Goal: Task Accomplishment & Management: Use online tool/utility

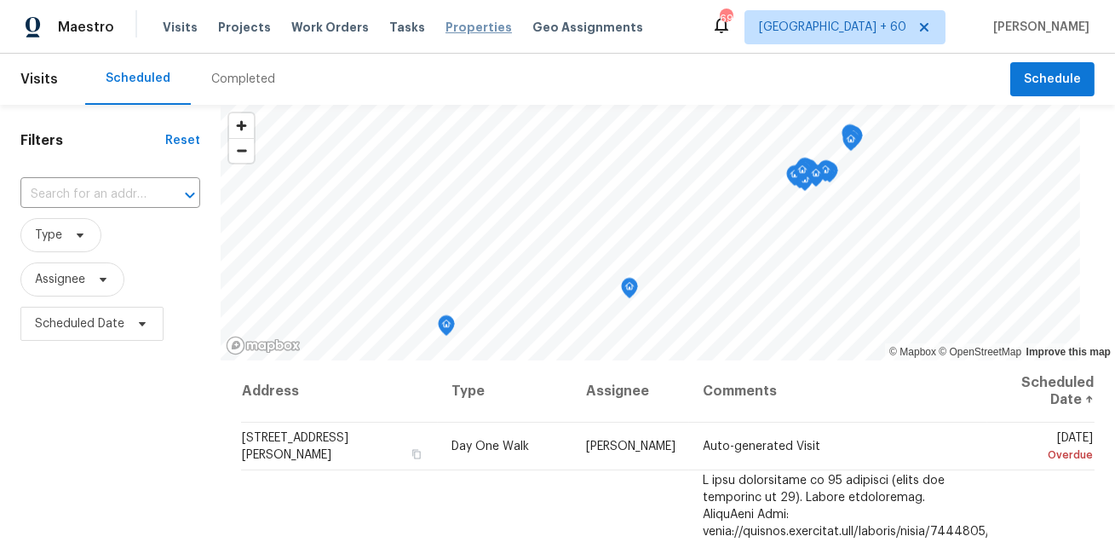
click at [454, 31] on span "Properties" at bounding box center [478, 27] width 66 height 17
click at [445, 29] on span "Properties" at bounding box center [478, 27] width 66 height 17
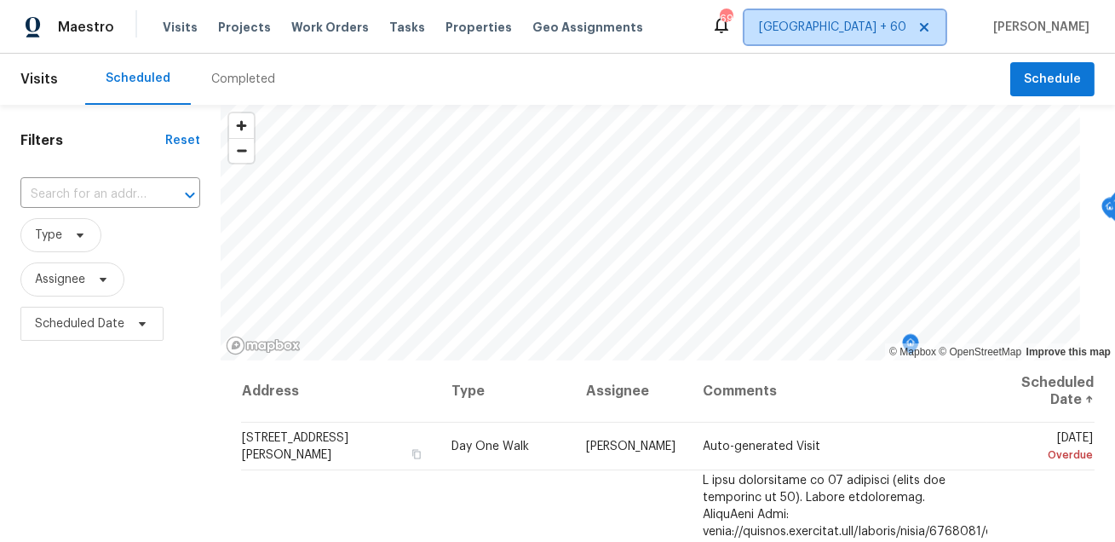
click at [928, 26] on icon at bounding box center [924, 27] width 9 height 9
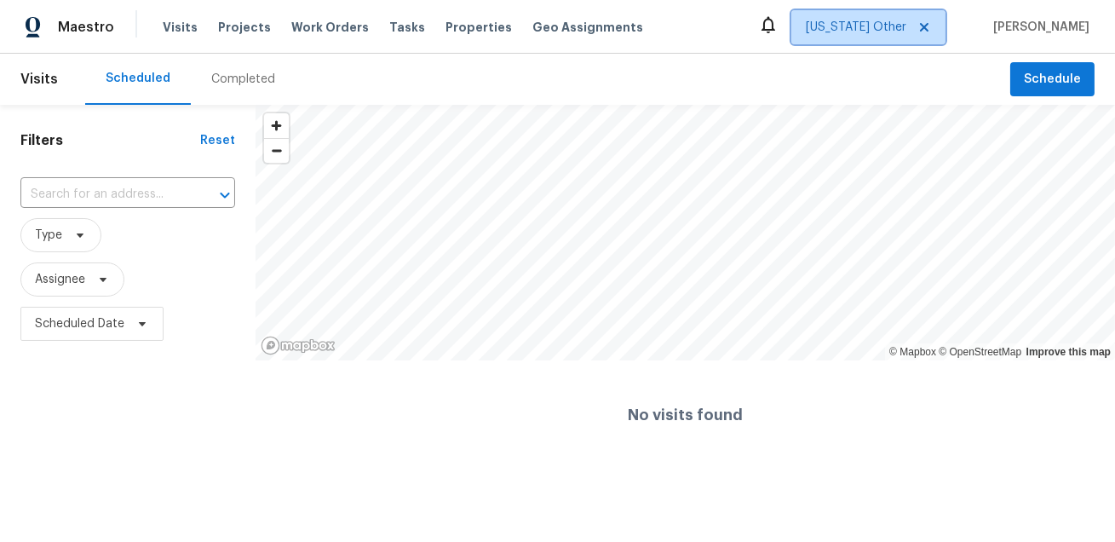
click at [906, 30] on span "Alaska Other" at bounding box center [856, 27] width 100 height 17
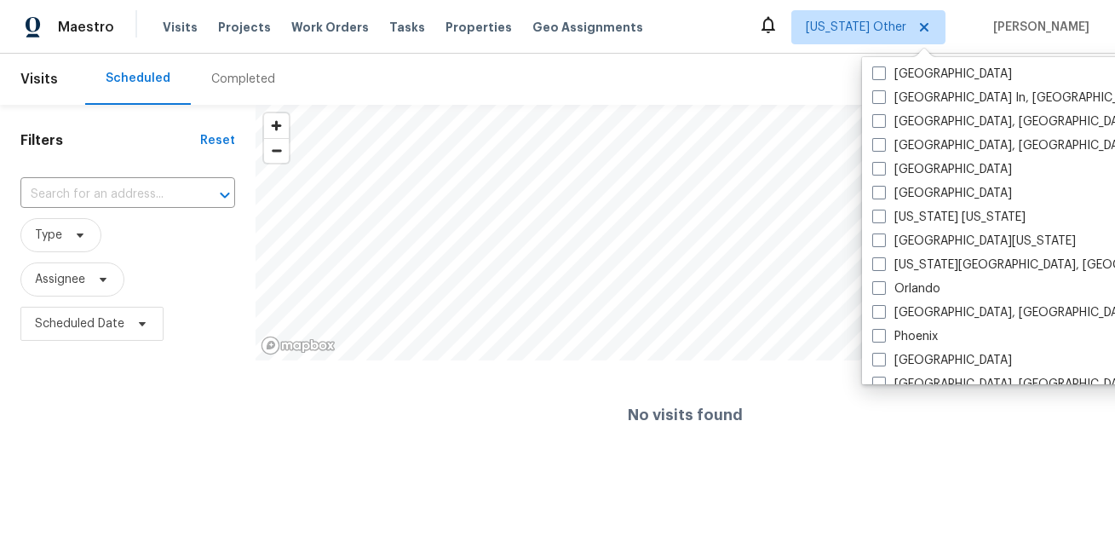
scroll to position [763, 0]
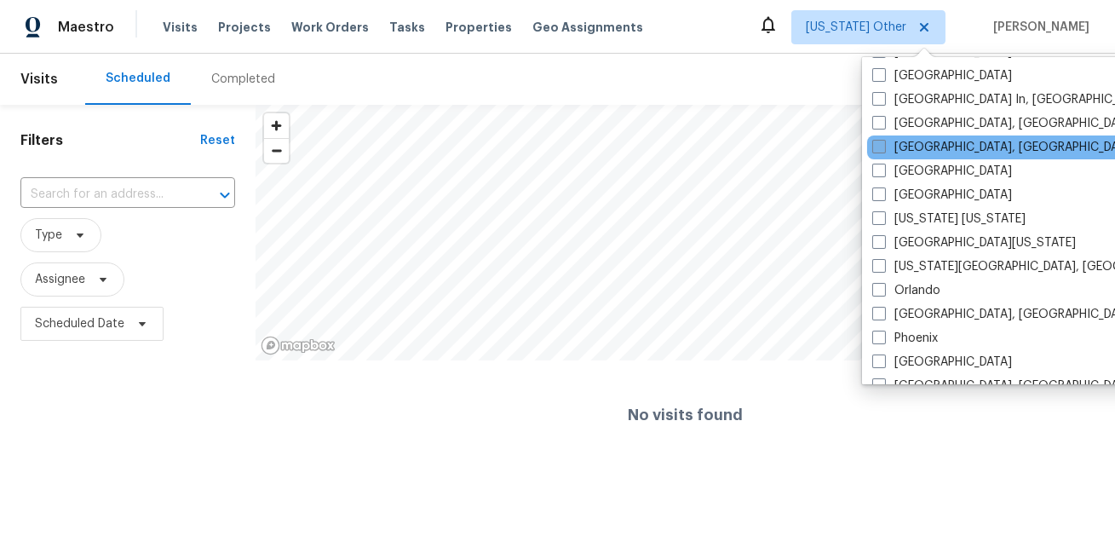
click at [923, 141] on label "Miami, FL" at bounding box center [1004, 147] width 264 height 17
click at [883, 141] on input "Miami, FL" at bounding box center [877, 144] width 11 height 11
checkbox input "true"
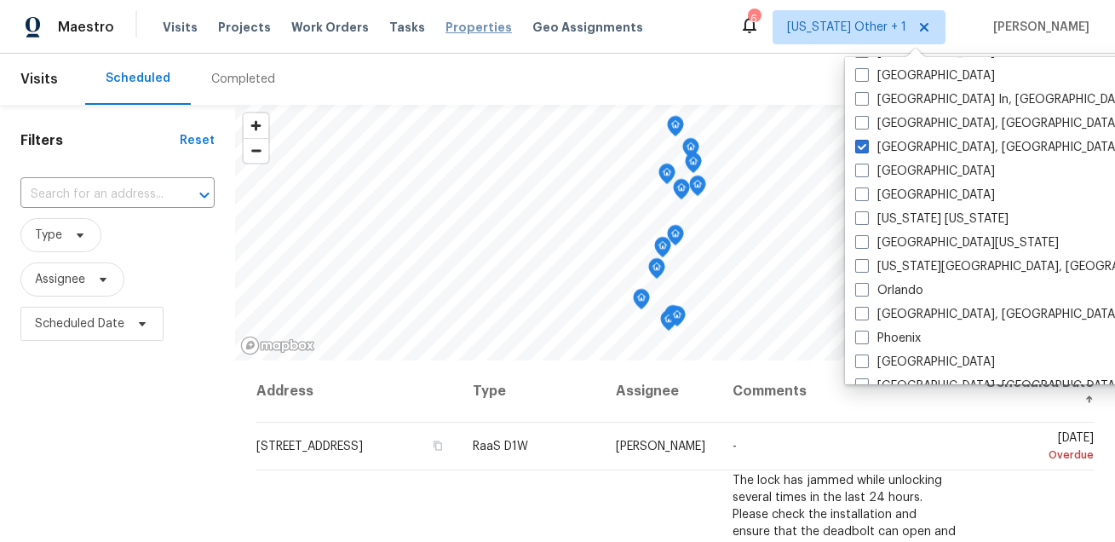
click at [452, 25] on span "Properties" at bounding box center [478, 27] width 66 height 17
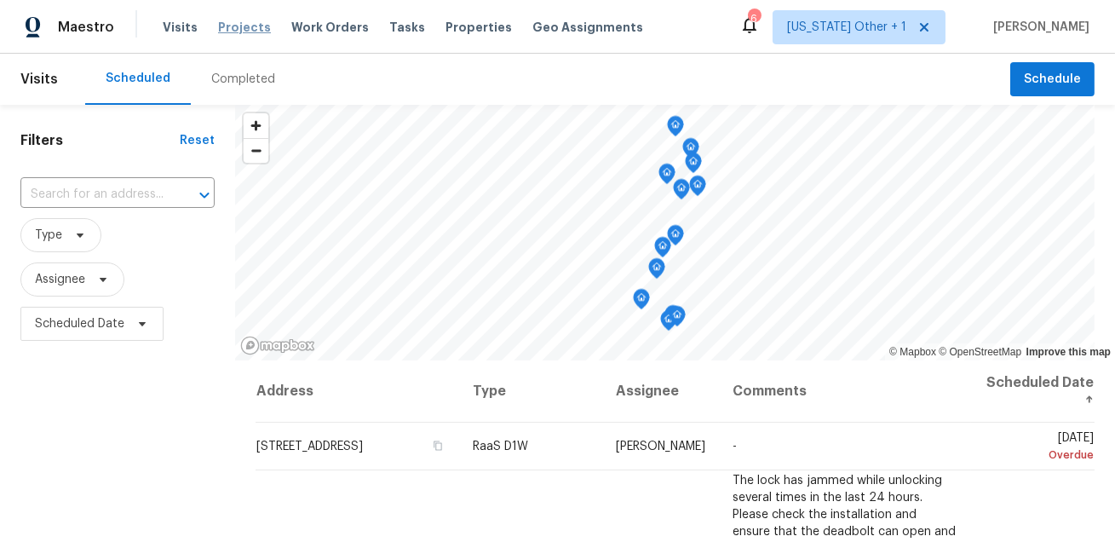
click at [238, 28] on span "Projects" at bounding box center [244, 27] width 53 height 17
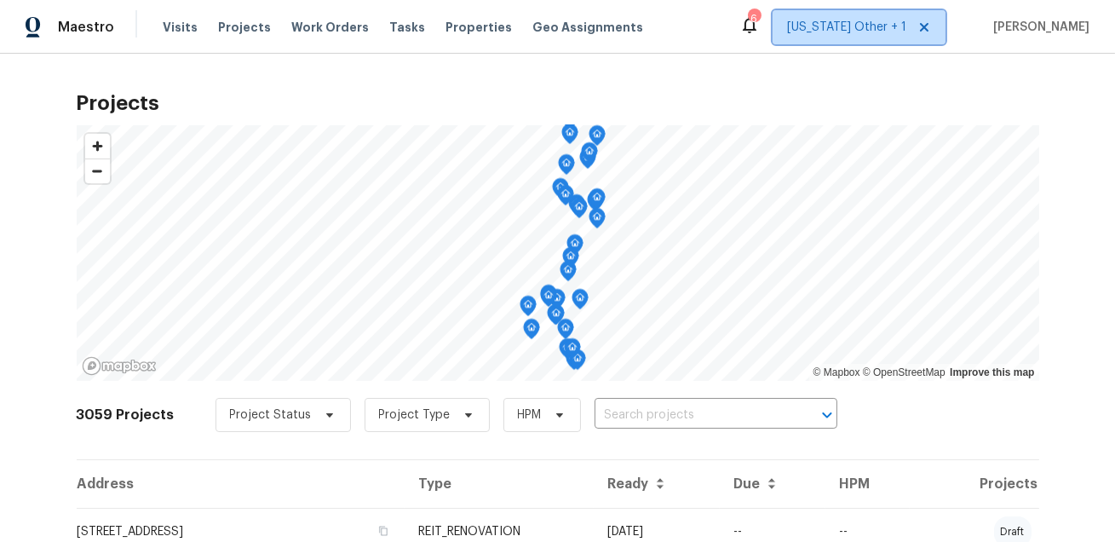
click at [902, 24] on span "[US_STATE] Other + 1" at bounding box center [846, 27] width 119 height 17
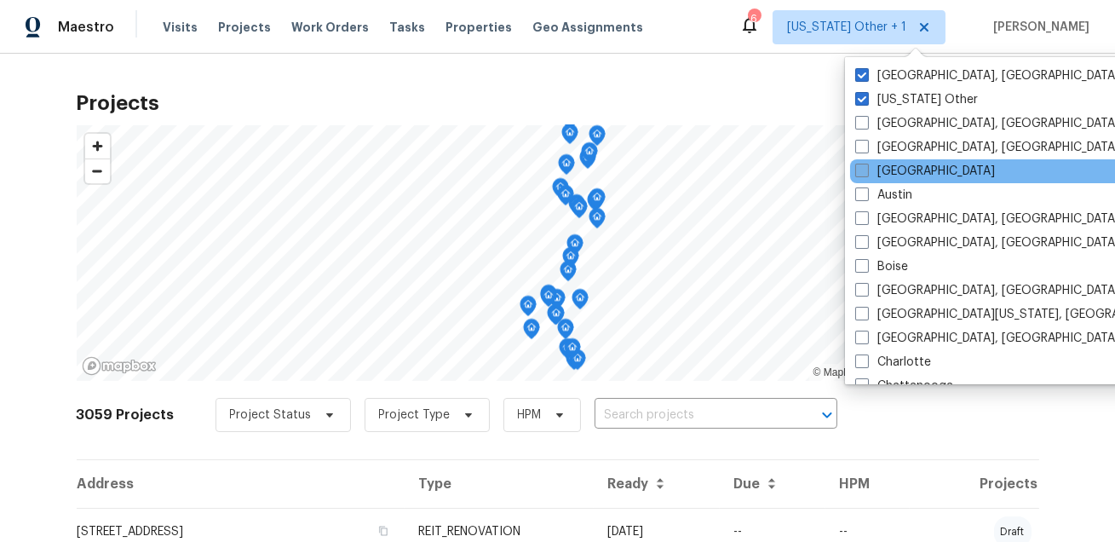
click at [897, 179] on label "Atlanta" at bounding box center [925, 171] width 140 height 17
click at [866, 174] on input "Atlanta" at bounding box center [860, 168] width 11 height 11
checkbox input "true"
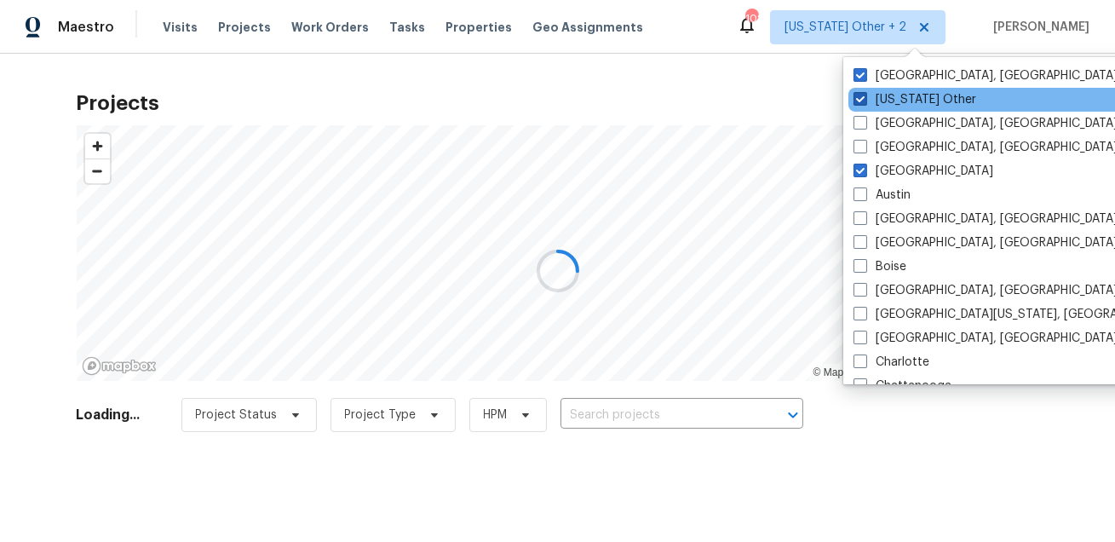
click at [894, 95] on label "Alaska Other" at bounding box center [914, 99] width 123 height 17
click at [864, 95] on input "Alaska Other" at bounding box center [858, 96] width 11 height 11
checkbox input "false"
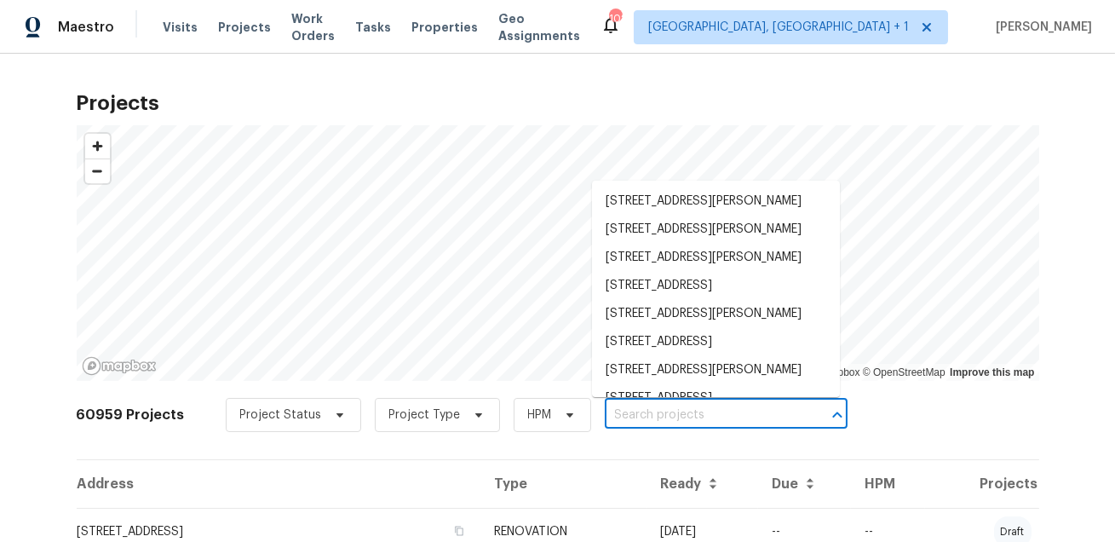
click at [714, 405] on input "text" at bounding box center [702, 415] width 195 height 26
paste input "2761 Whisper Ct, Douglasville, GA 30135"
type input "2761 Whisper Ct, Douglasville, GA 30135"
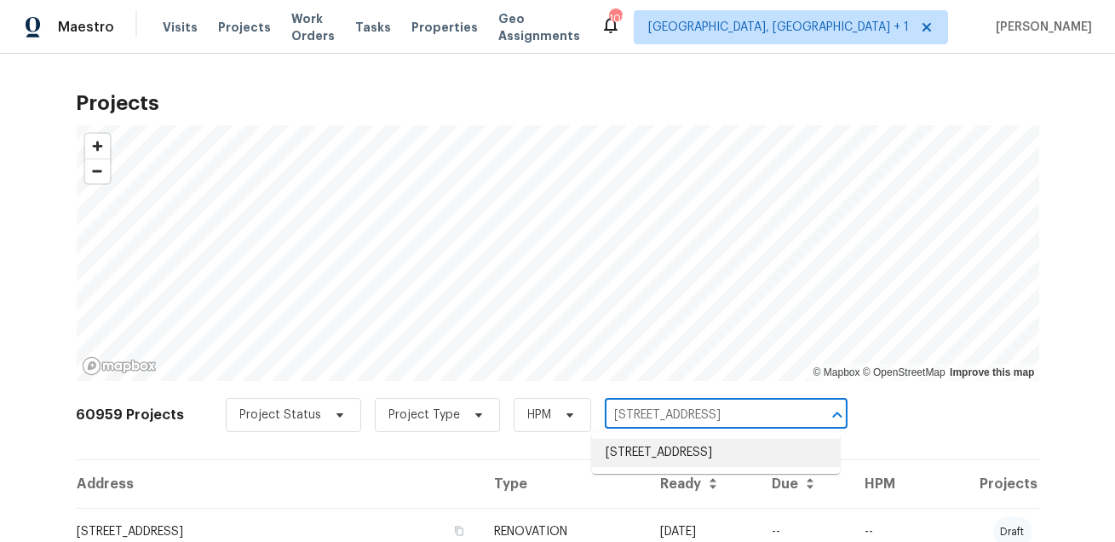
click at [707, 458] on li "2761 Whisper Ct, Douglasville, GA 30135" at bounding box center [716, 453] width 248 height 28
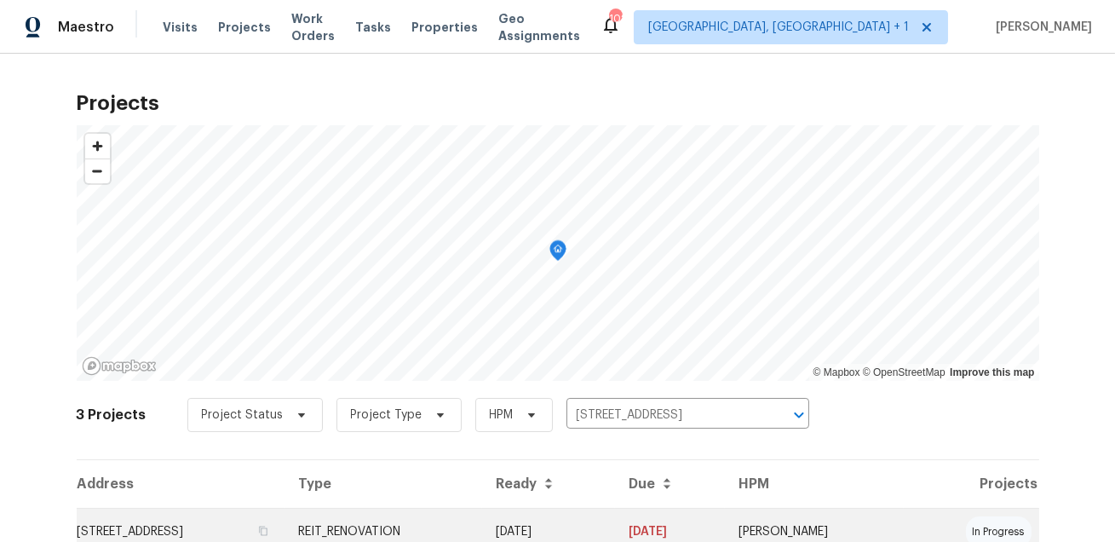
click at [284, 525] on td "2761 Whisper Ct, Douglasville, GA 30135" at bounding box center [181, 532] width 208 height 48
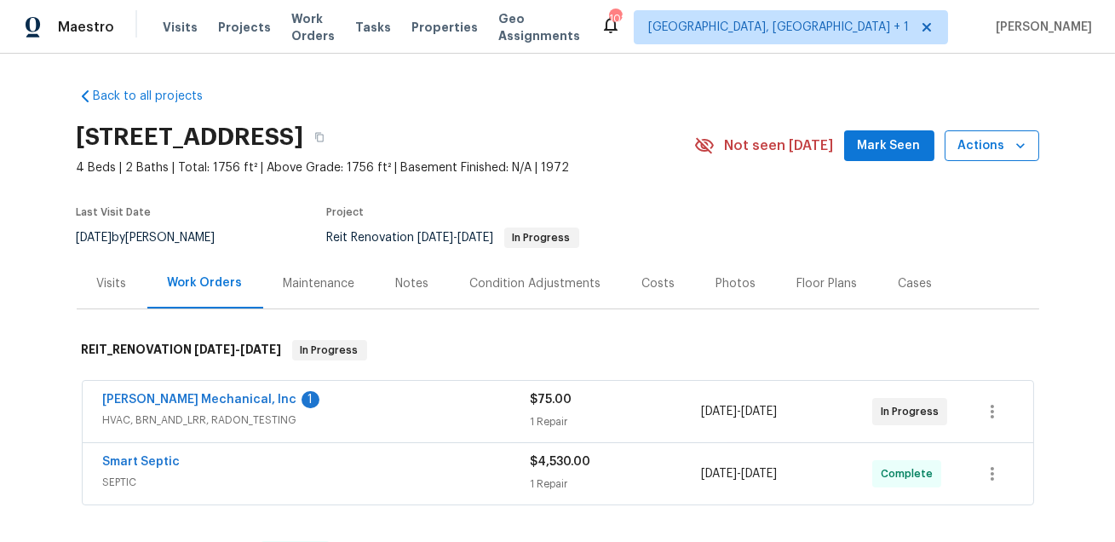
click at [1016, 140] on icon "button" at bounding box center [1020, 145] width 17 height 17
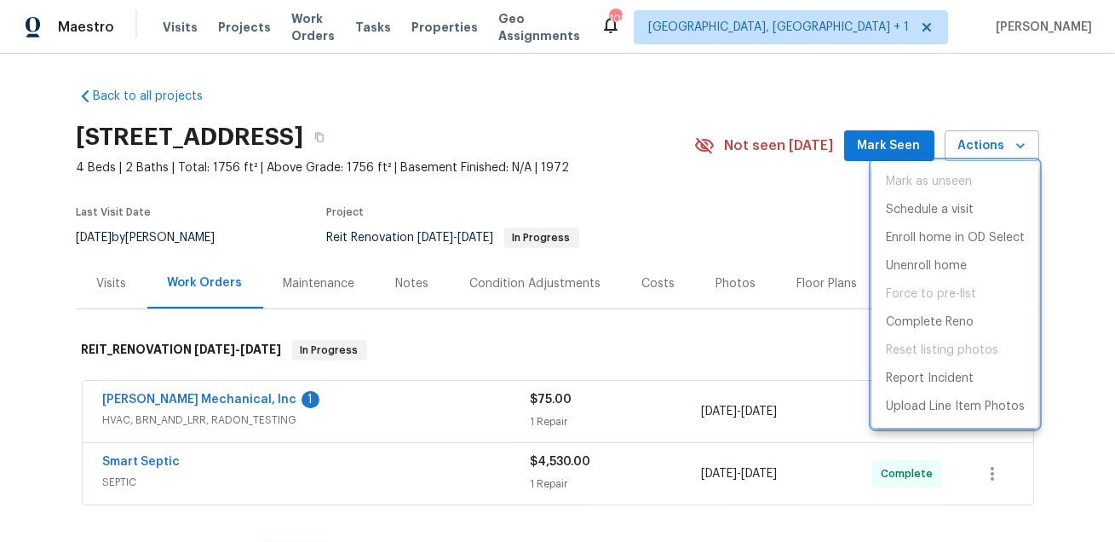
click at [182, 404] on div at bounding box center [557, 271] width 1115 height 542
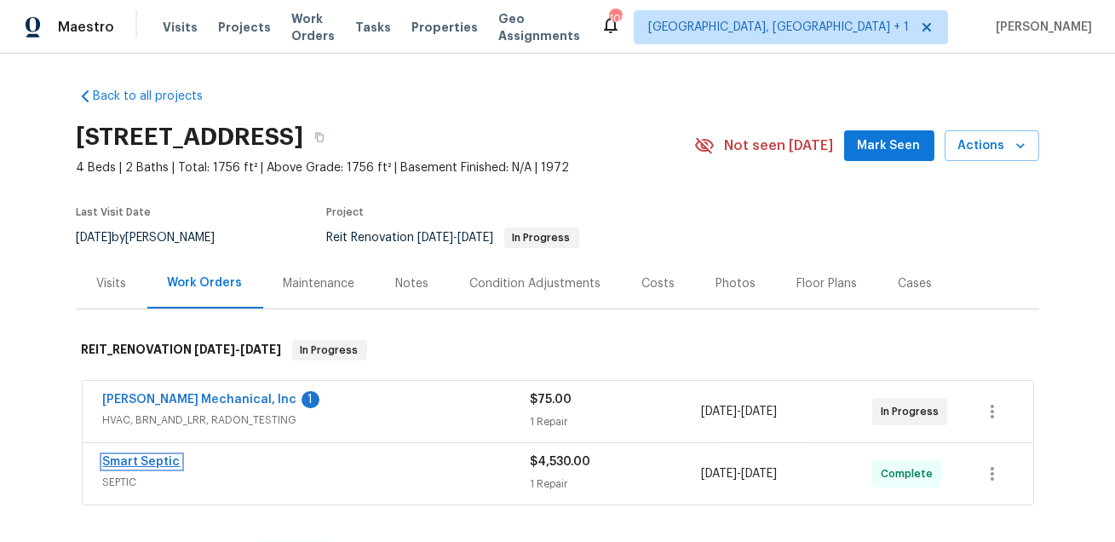
click at [143, 461] on link "Smart Septic" at bounding box center [141, 462] width 77 height 12
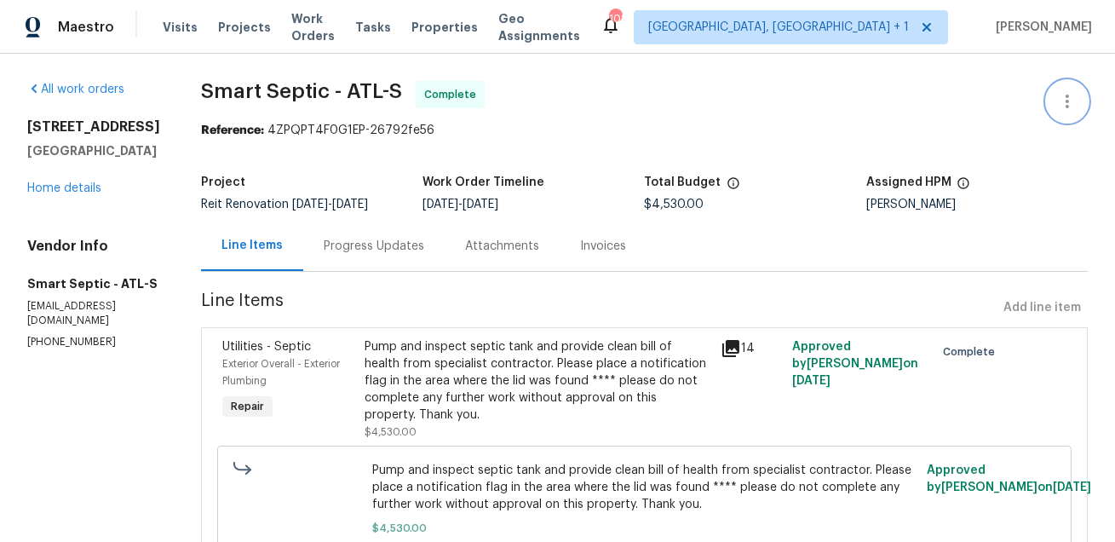
click at [1073, 94] on icon "button" at bounding box center [1067, 101] width 20 height 20
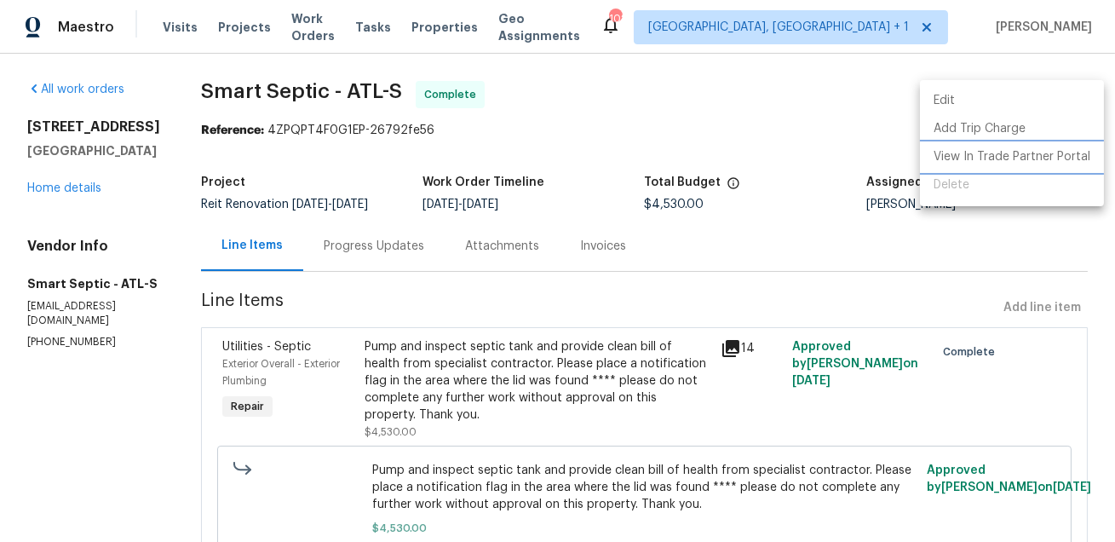
click at [1018, 166] on li "View In Trade Partner Portal" at bounding box center [1012, 157] width 184 height 28
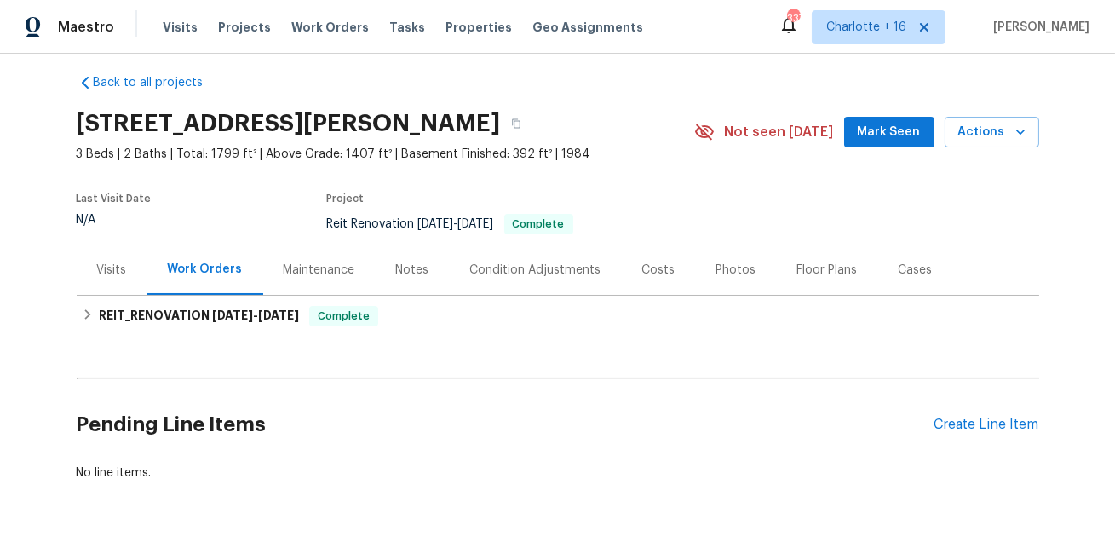
scroll to position [15, 0]
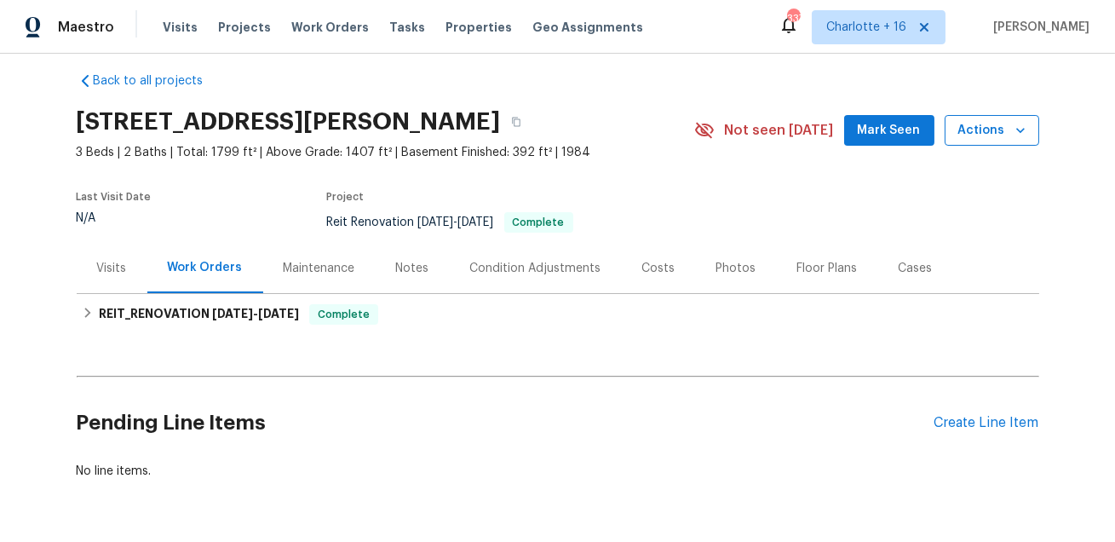
click at [1025, 132] on icon "button" at bounding box center [1020, 130] width 17 height 17
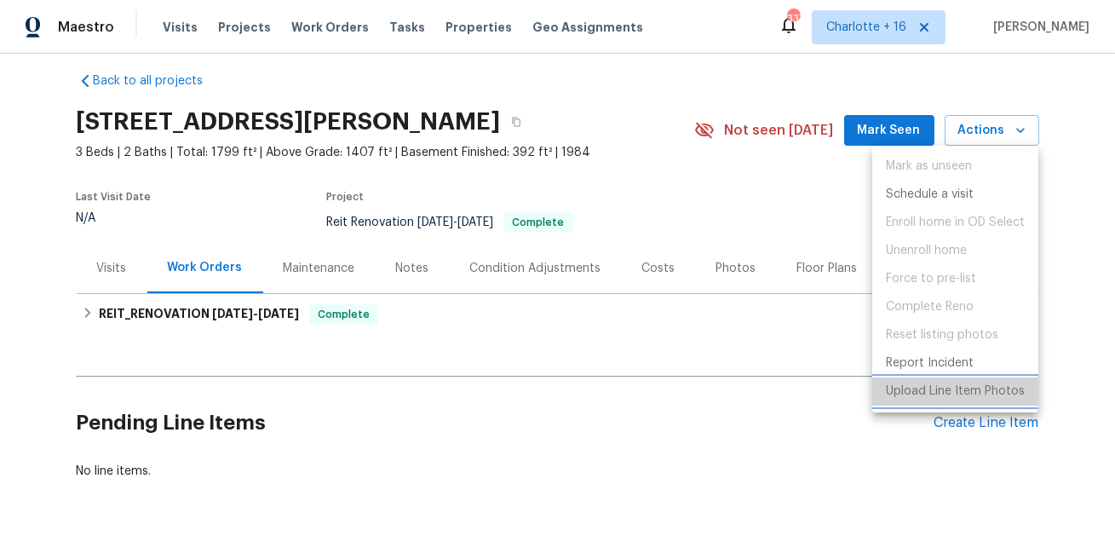
click at [910, 398] on p "Upload Line Item Photos" at bounding box center [955, 391] width 139 height 18
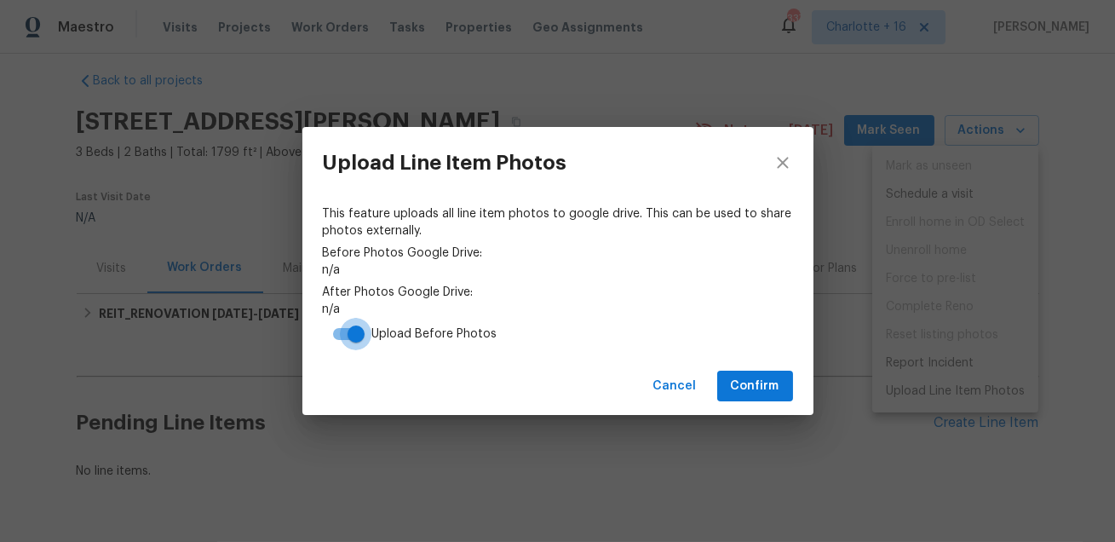
click at [347, 335] on input "checkbox" at bounding box center [355, 334] width 97 height 32
checkbox input "false"
click at [741, 383] on span "Confirm" at bounding box center [755, 386] width 49 height 21
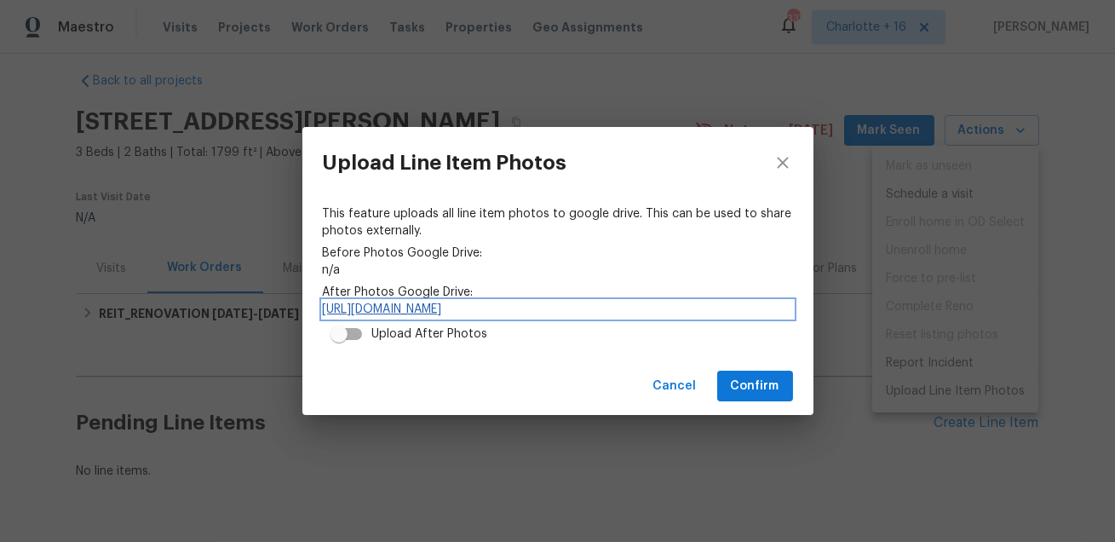
click at [571, 306] on link "https://drive.google.com/drive/folders/138cUXPgW37RBzmUzvJBtlvwL9gC6JQvs" at bounding box center [558, 309] width 470 height 17
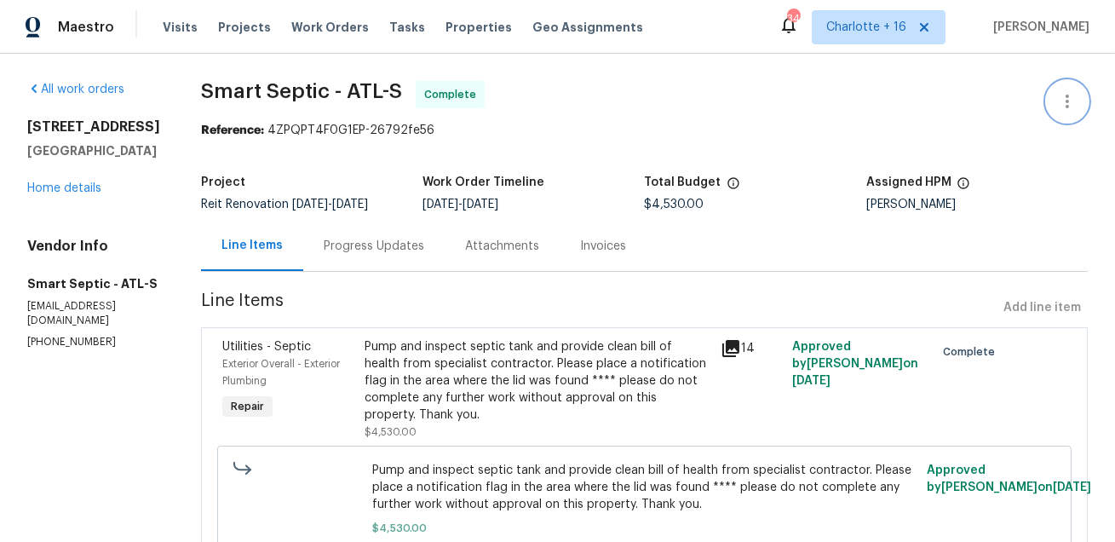
click at [1067, 96] on icon "button" at bounding box center [1066, 102] width 3 height 14
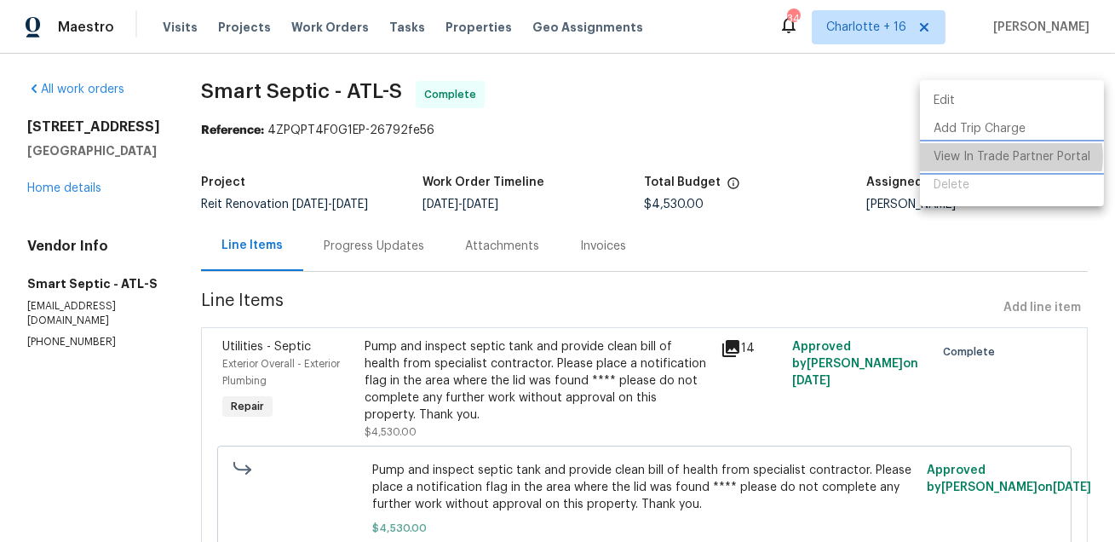
click at [1008, 157] on li "View In Trade Partner Portal" at bounding box center [1012, 157] width 184 height 28
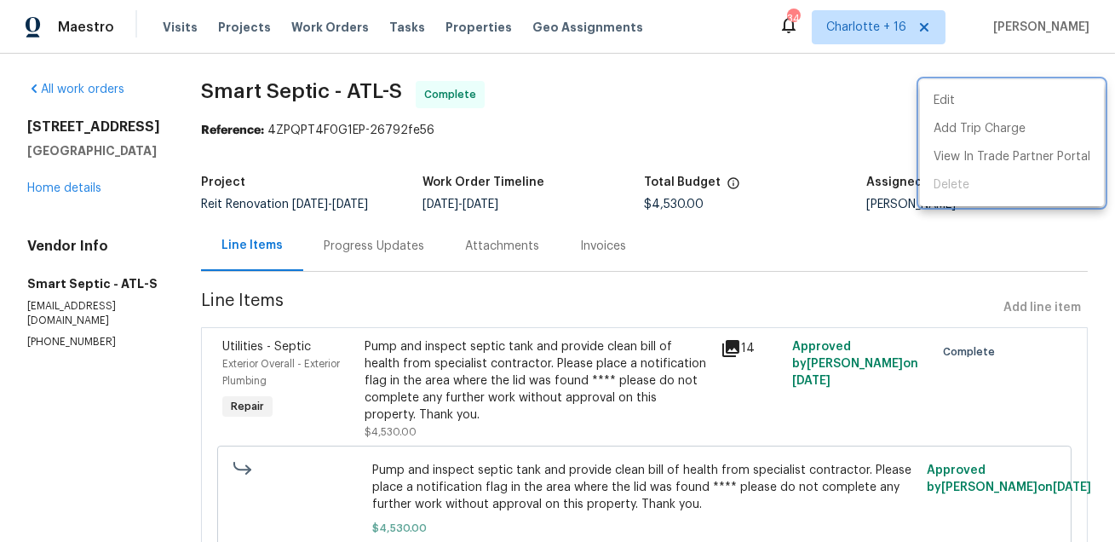
click at [173, 25] on div at bounding box center [557, 271] width 1115 height 542
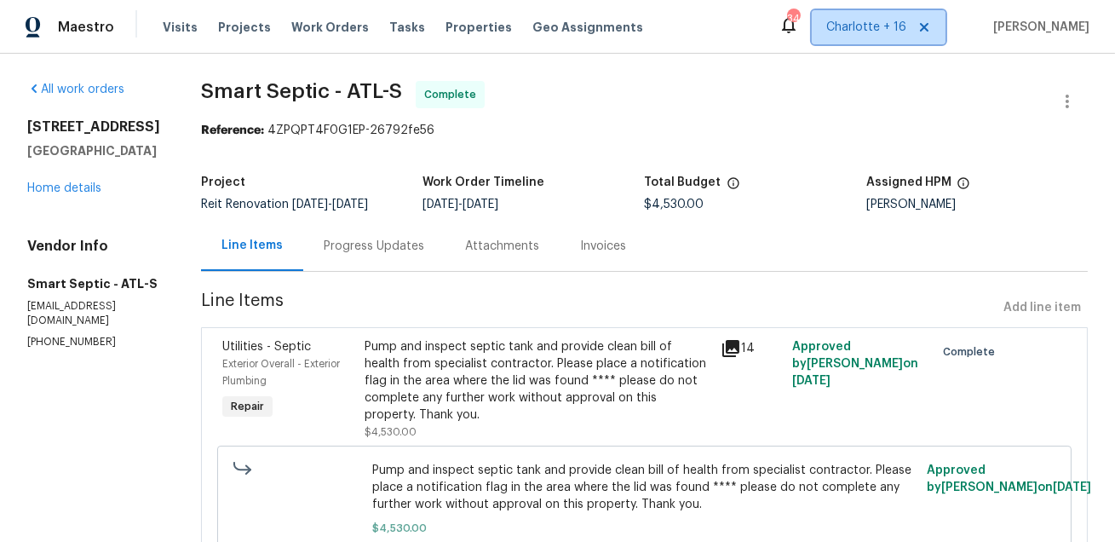
click at [931, 31] on icon at bounding box center [924, 27] width 14 height 14
click at [906, 29] on span "Alaska Other" at bounding box center [856, 27] width 100 height 17
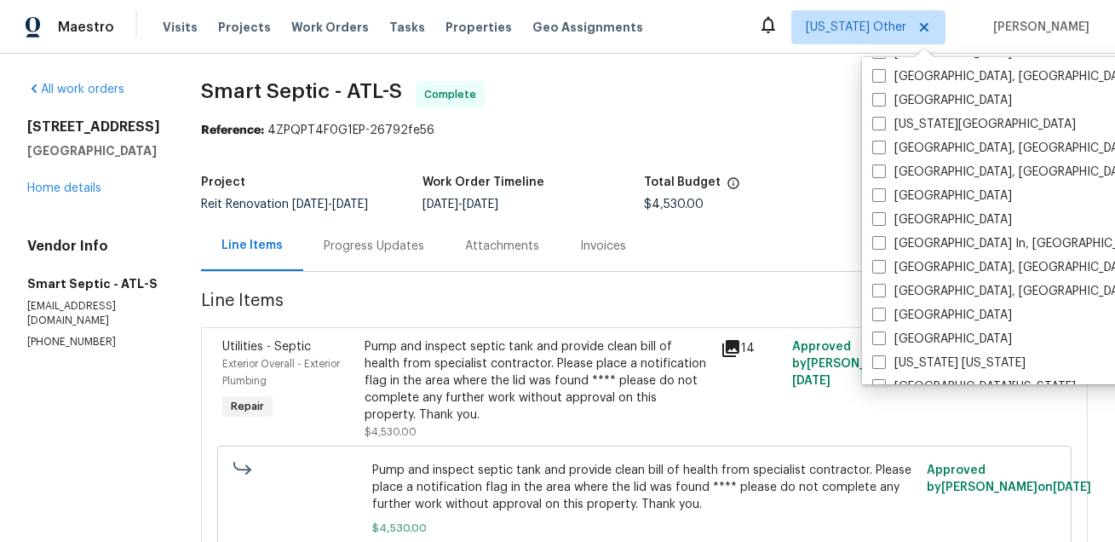
scroll to position [667, 0]
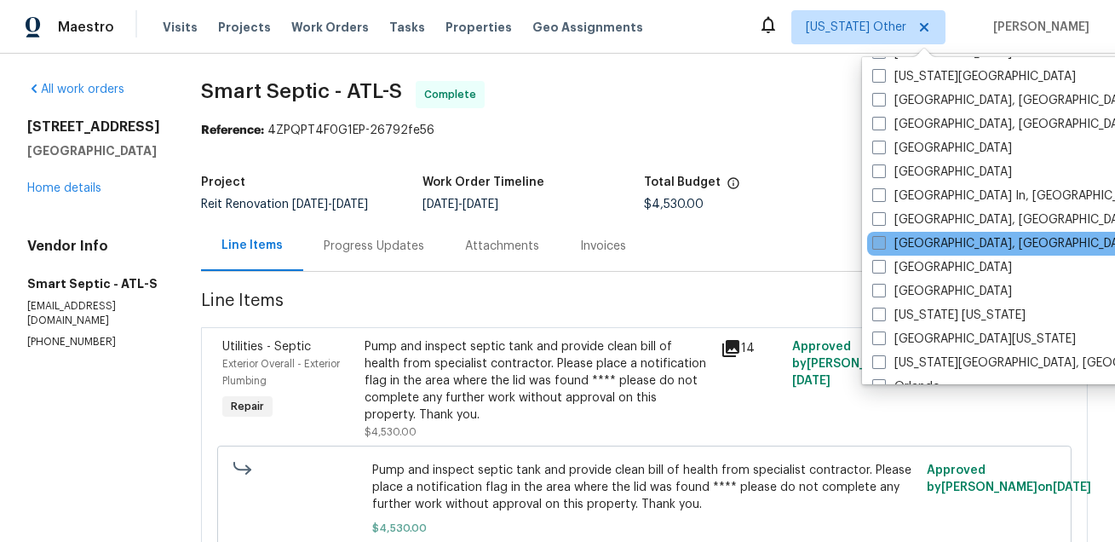
click at [912, 242] on label "Miami, FL" at bounding box center [1004, 243] width 264 height 17
click at [883, 242] on input "Miami, FL" at bounding box center [877, 240] width 11 height 11
checkbox input "true"
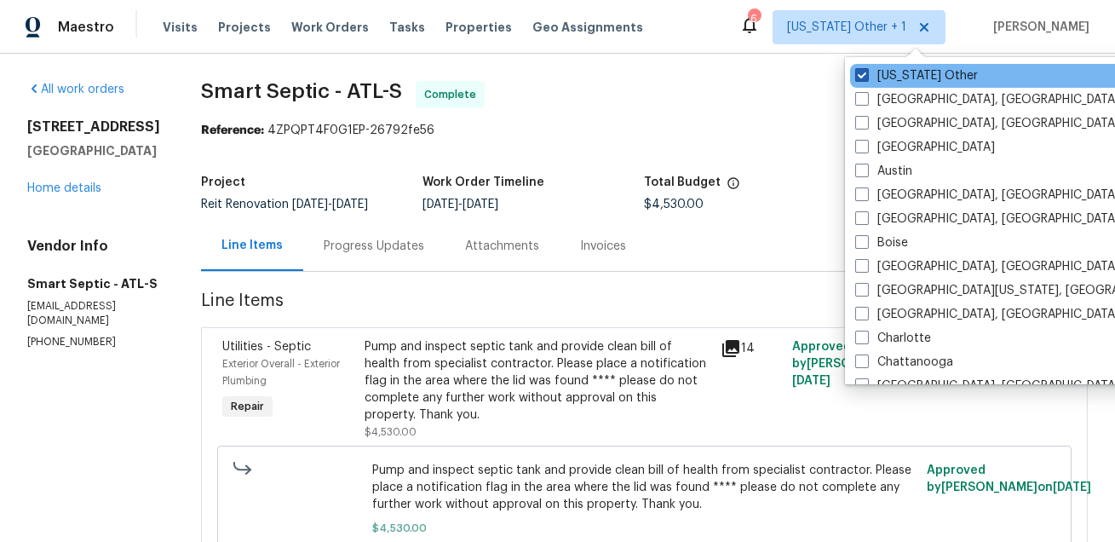
click at [900, 74] on label "Alaska Other" at bounding box center [916, 75] width 123 height 17
click at [866, 74] on input "Alaska Other" at bounding box center [860, 72] width 11 height 11
checkbox input "false"
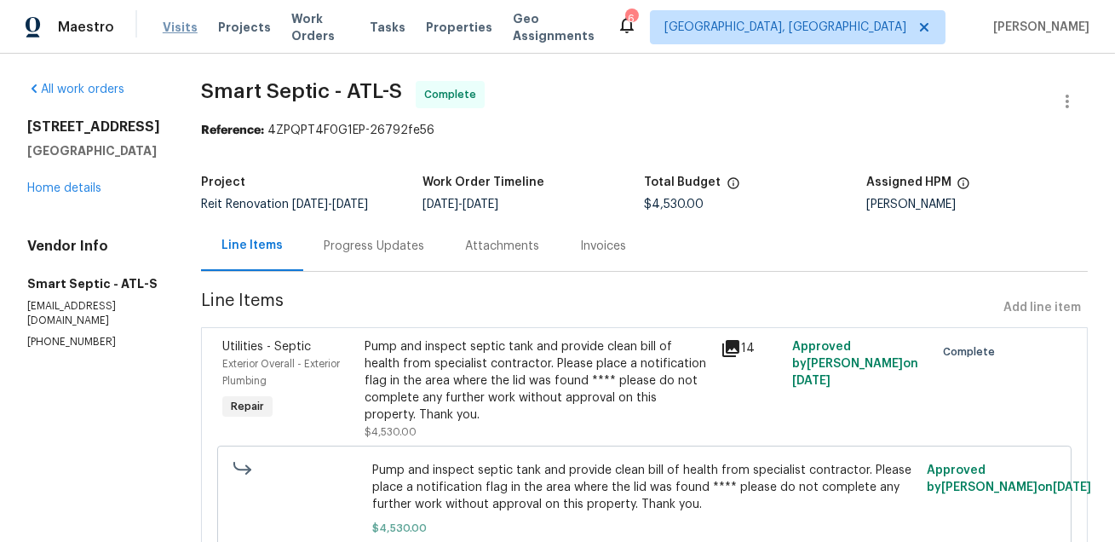
click at [178, 28] on span "Visits" at bounding box center [180, 27] width 35 height 17
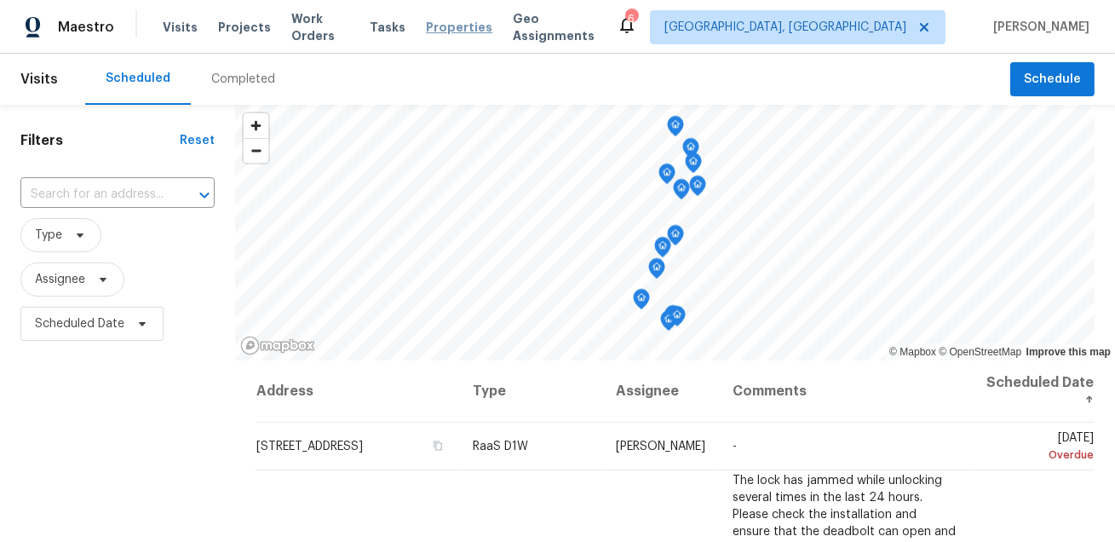
click at [456, 24] on span "Properties" at bounding box center [459, 27] width 66 height 17
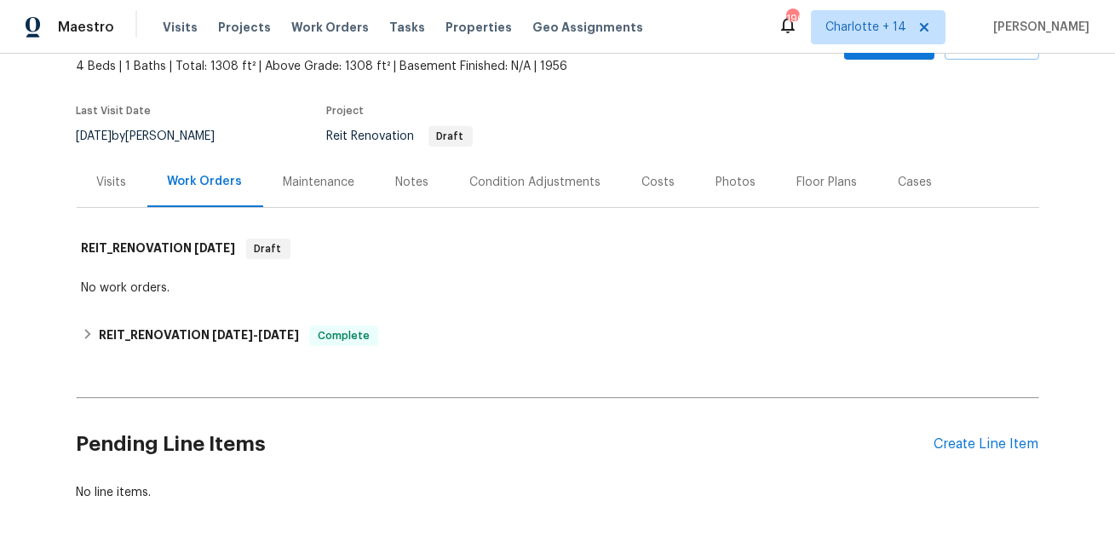
scroll to position [105, 0]
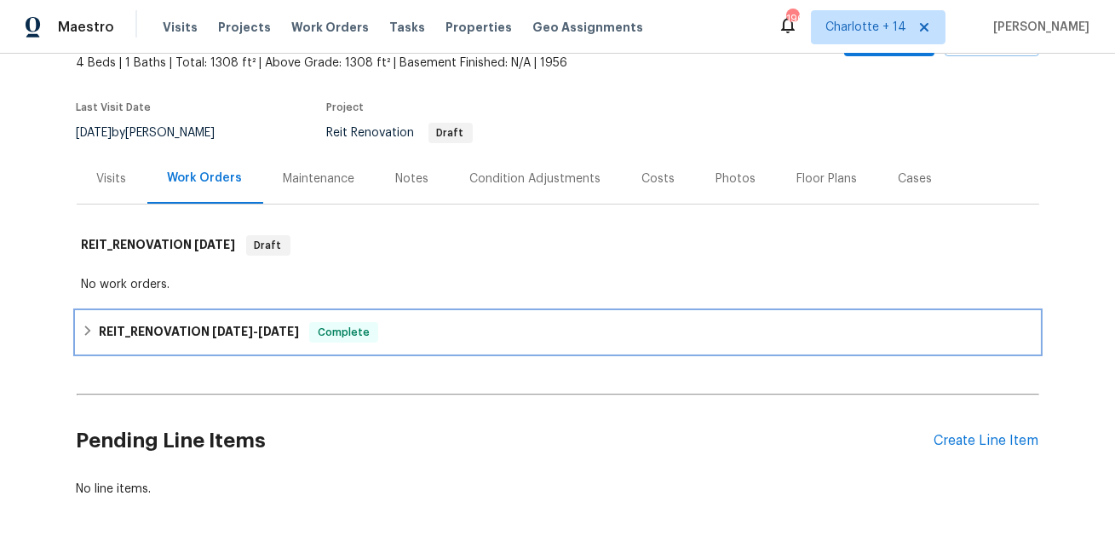
click at [229, 334] on span "[DATE]" at bounding box center [232, 331] width 41 height 12
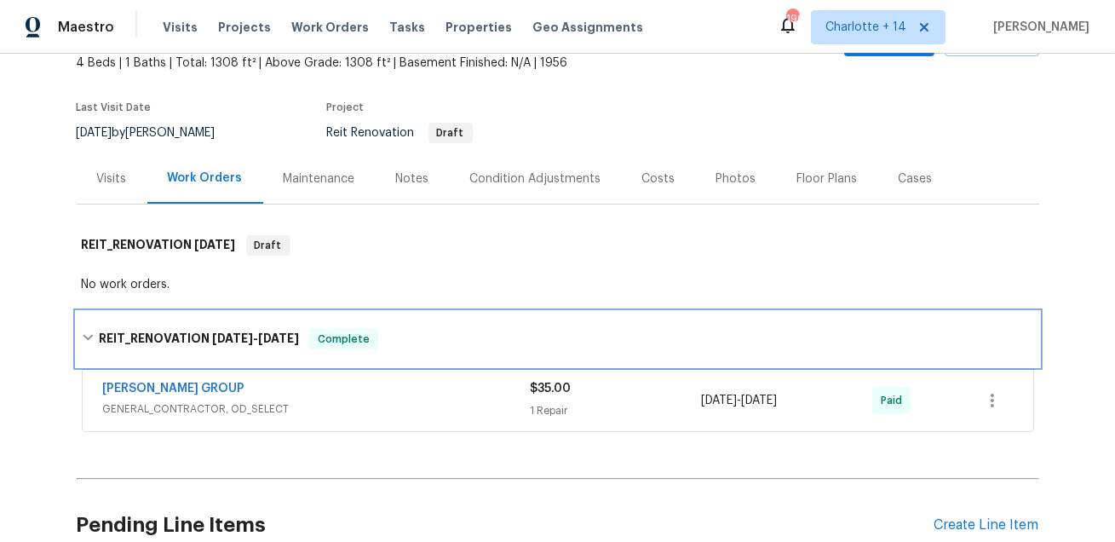
scroll to position [0, 0]
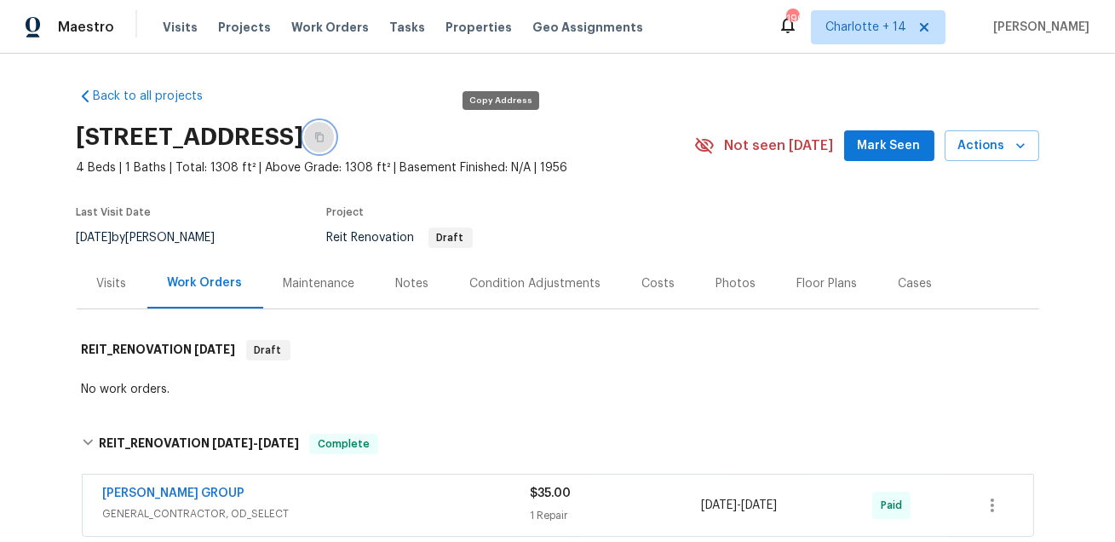
click at [335, 127] on button "button" at bounding box center [319, 137] width 31 height 31
click at [445, 26] on span "Properties" at bounding box center [478, 27] width 66 height 17
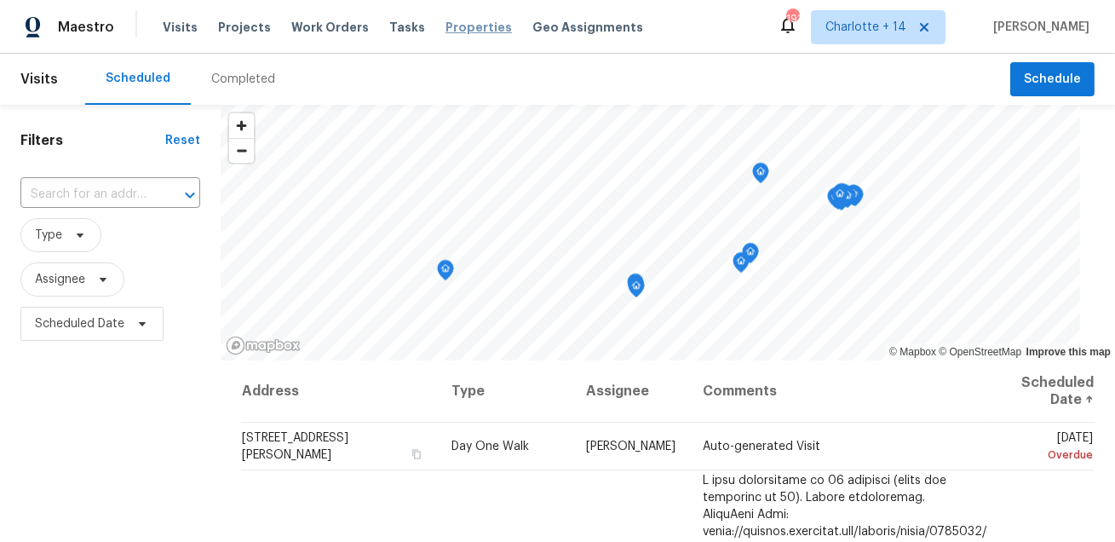
click at [464, 24] on span "Properties" at bounding box center [478, 27] width 66 height 17
click at [227, 24] on span "Projects" at bounding box center [244, 27] width 53 height 17
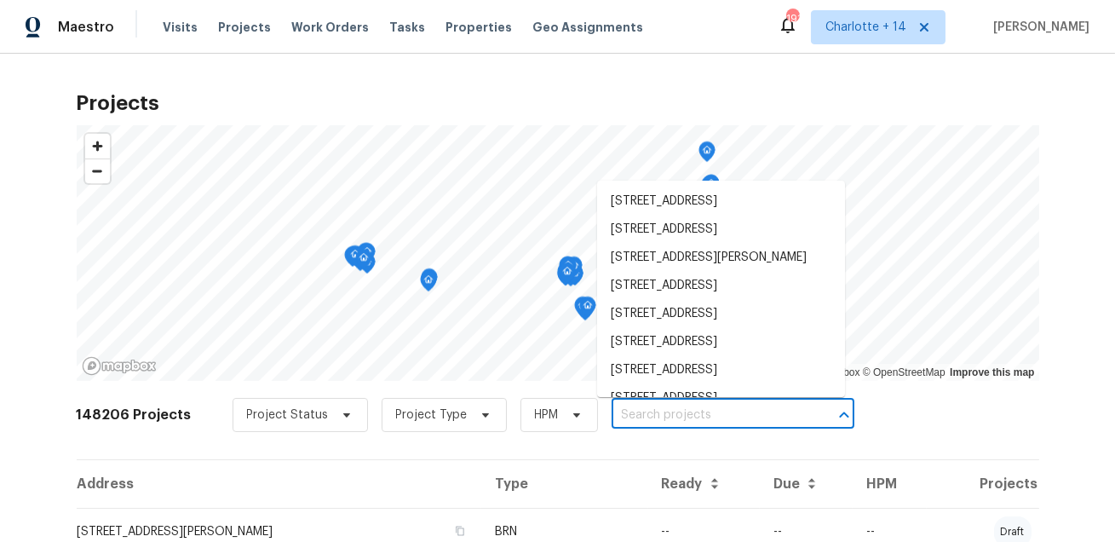
click at [611, 412] on input "text" at bounding box center [708, 415] width 195 height 26
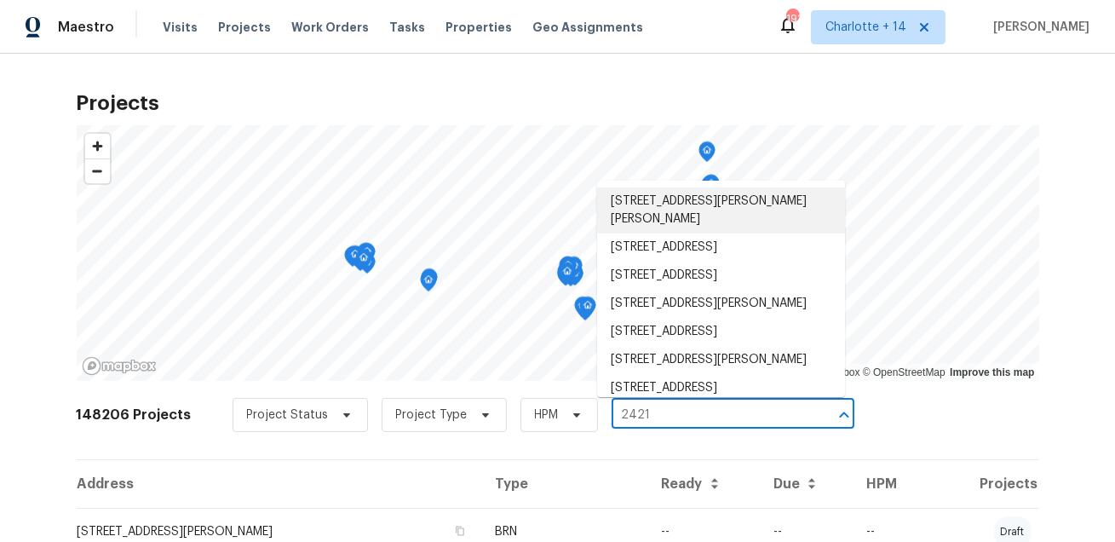
type input "2421"
click at [931, 26] on icon at bounding box center [924, 27] width 14 height 14
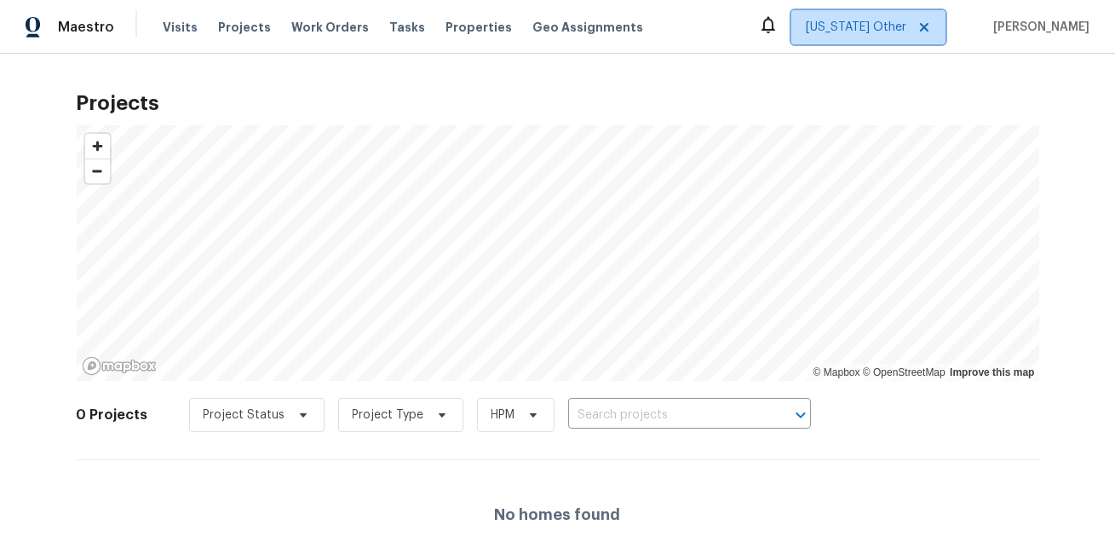
click at [906, 30] on span "[US_STATE] Other" at bounding box center [856, 27] width 100 height 17
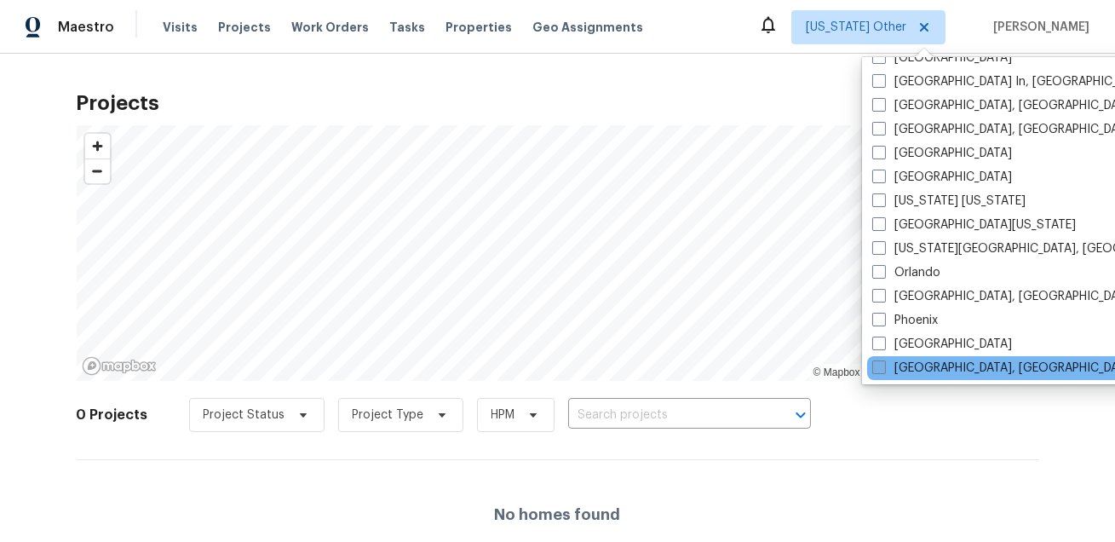
scroll to position [779, 0]
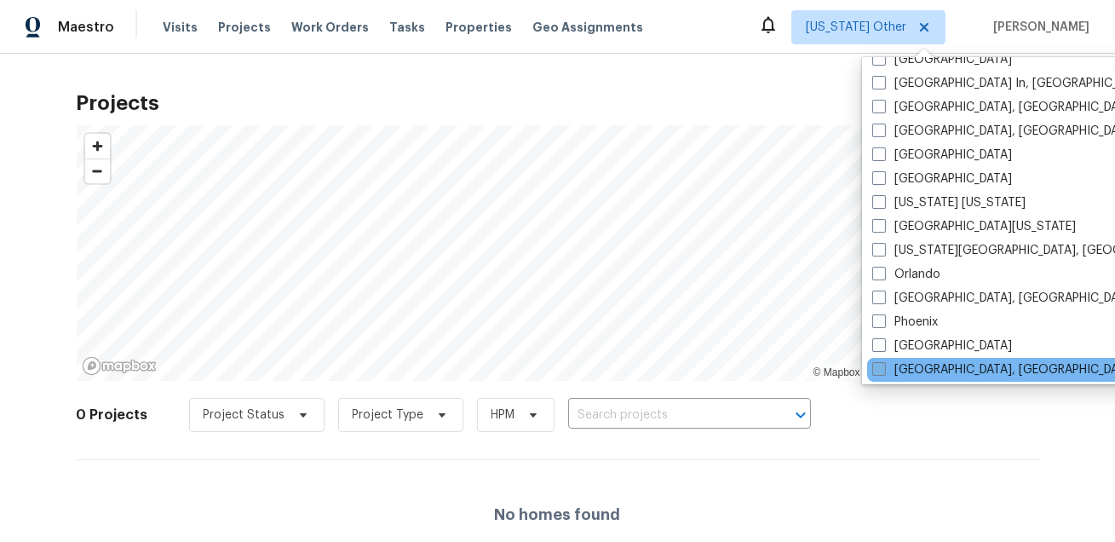
click at [939, 133] on label "[GEOGRAPHIC_DATA], [GEOGRAPHIC_DATA]" at bounding box center [1004, 131] width 264 height 17
click at [883, 133] on input "[GEOGRAPHIC_DATA], [GEOGRAPHIC_DATA]" at bounding box center [877, 128] width 11 height 11
checkbox input "true"
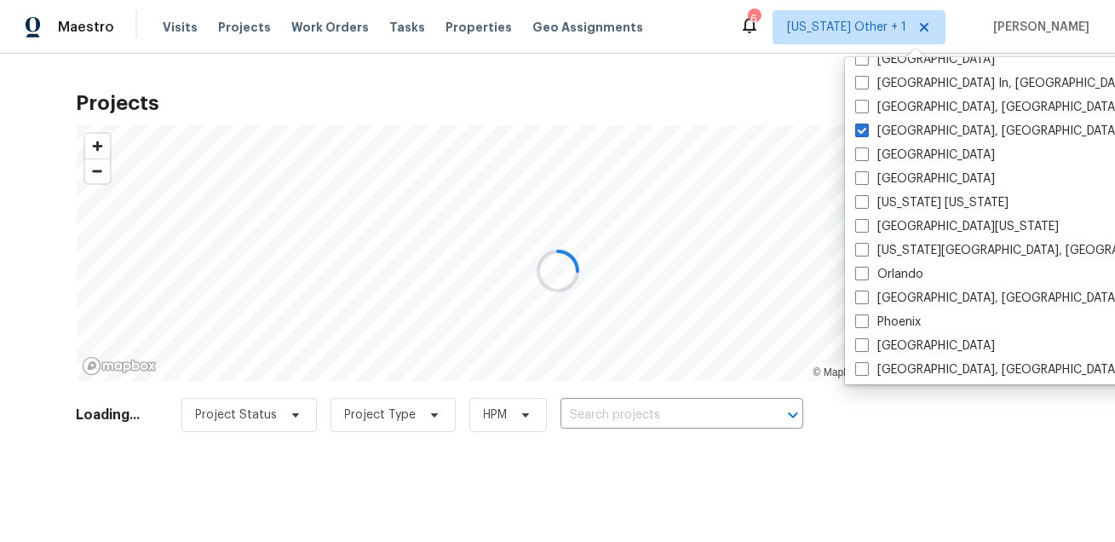
click at [652, 410] on div at bounding box center [557, 271] width 1115 height 542
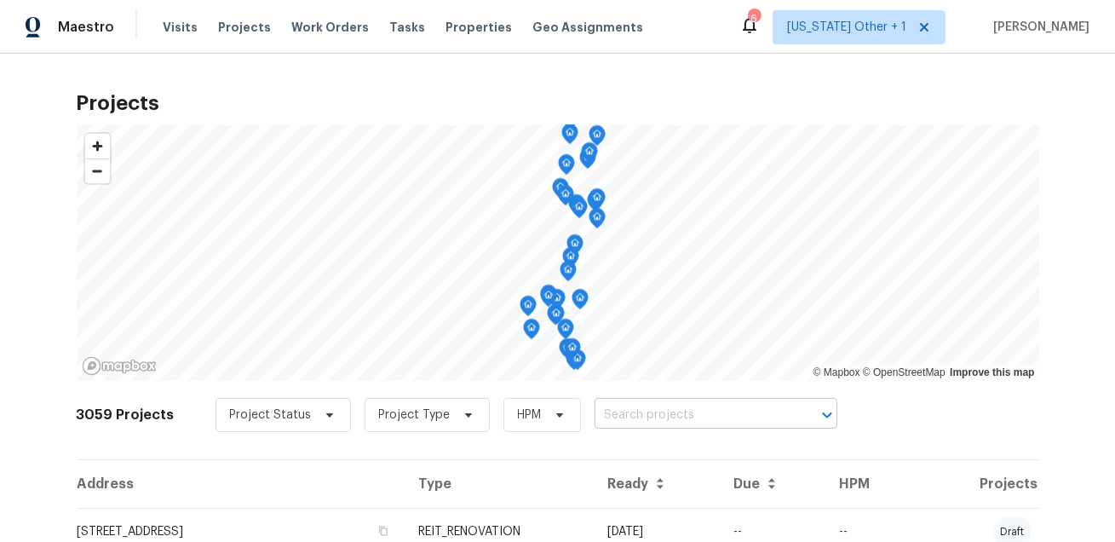
click at [652, 412] on input "text" at bounding box center [691, 415] width 195 height 26
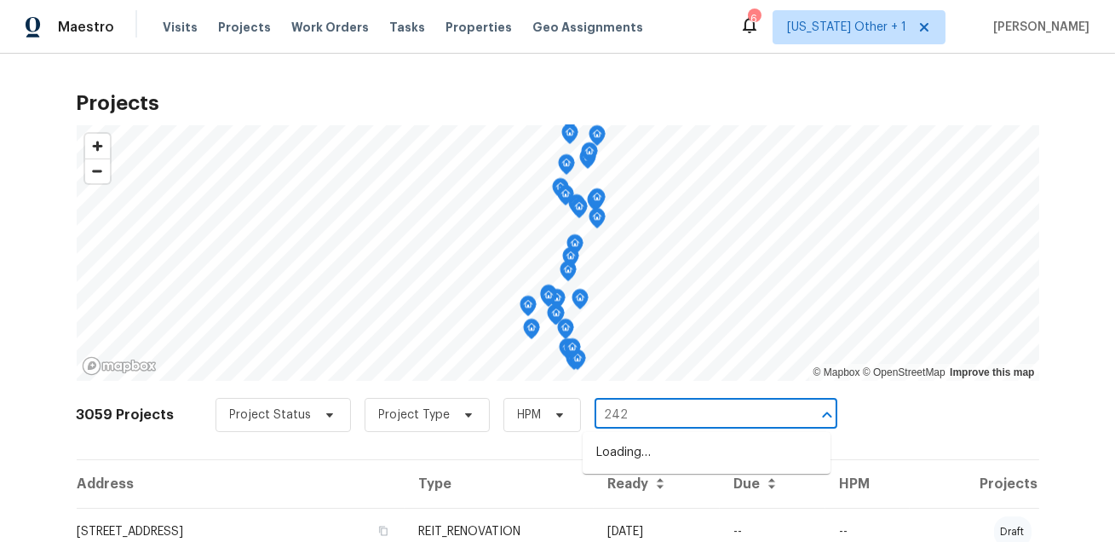
type input "2421"
click at [655, 355] on li "[STREET_ADDRESS]" at bounding box center [706, 341] width 248 height 28
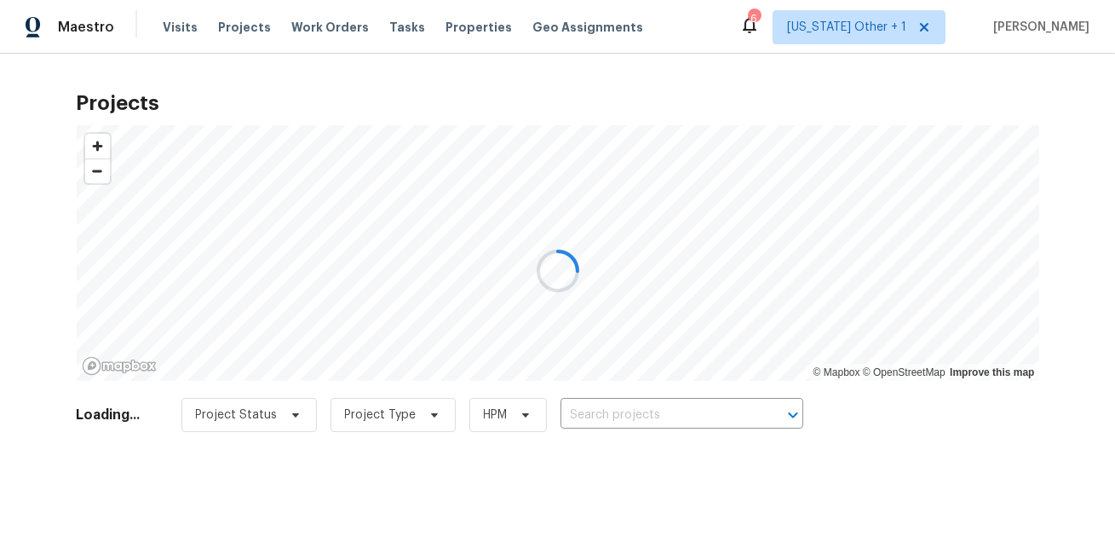
type input "[STREET_ADDRESS]"
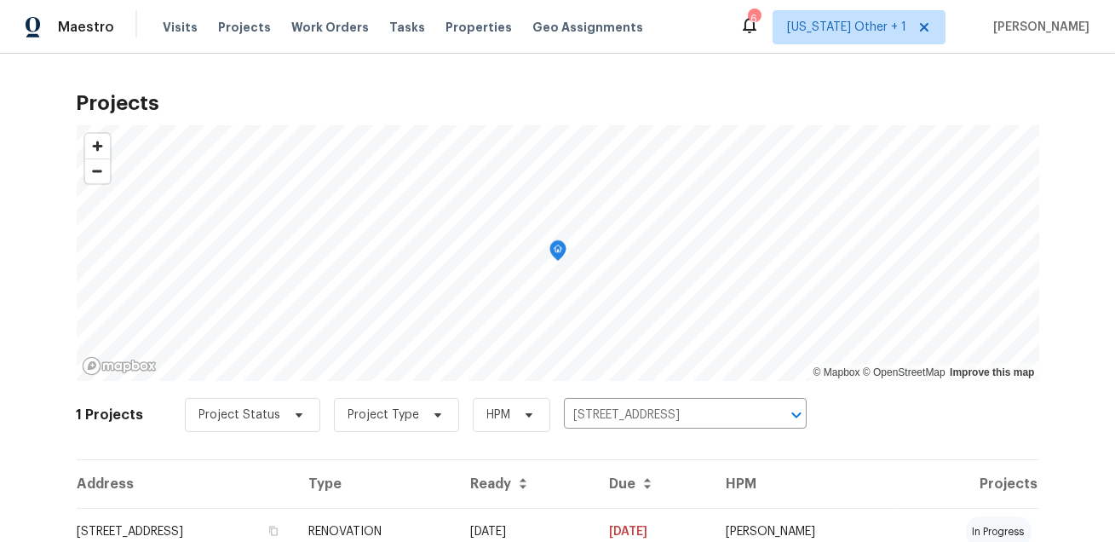
scroll to position [67, 0]
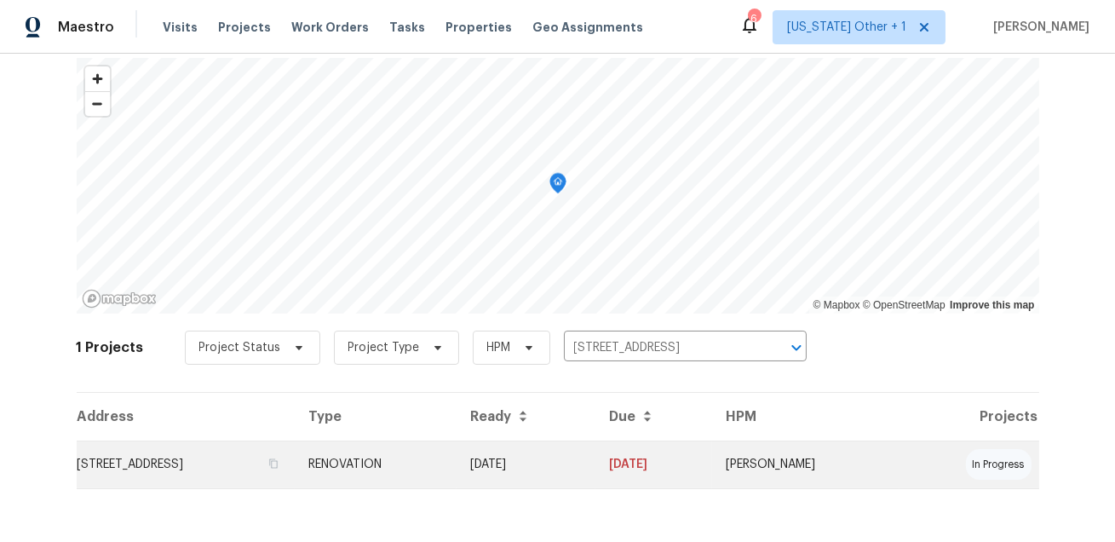
click at [213, 458] on td "[STREET_ADDRESS]" at bounding box center [186, 464] width 219 height 48
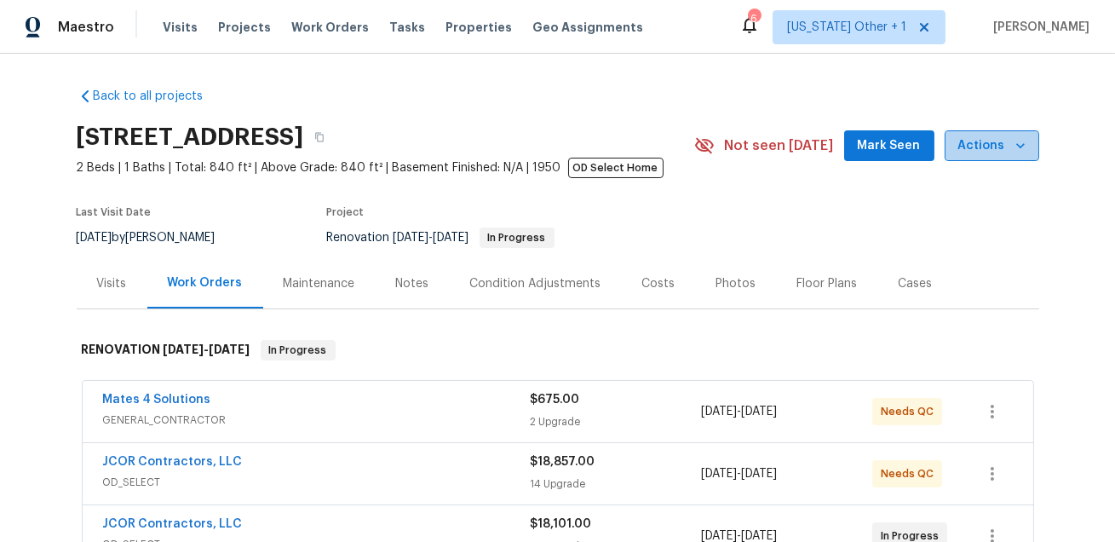
click at [1021, 143] on icon "button" at bounding box center [1020, 145] width 17 height 17
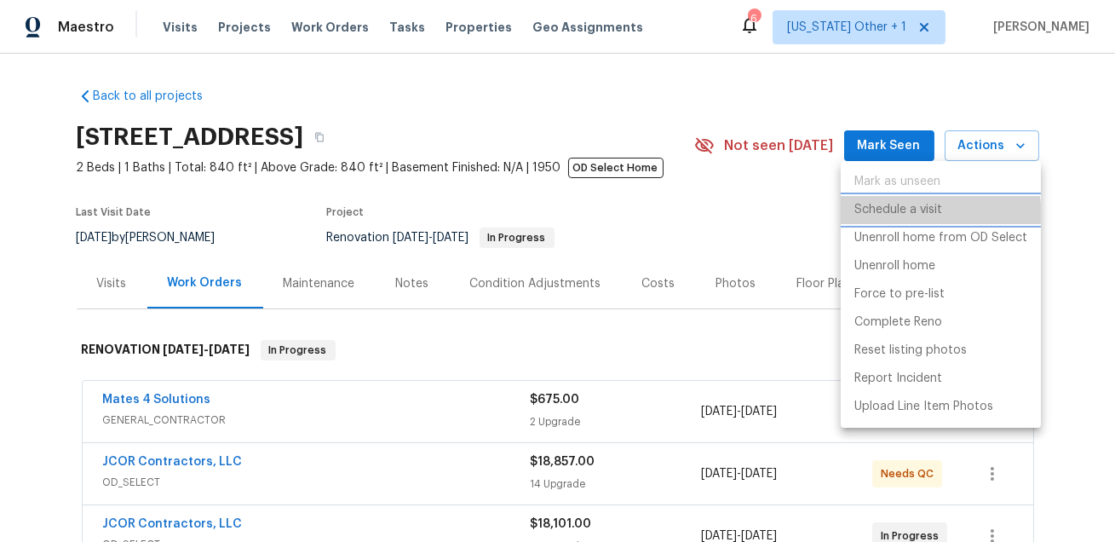
click at [913, 217] on p "Schedule a visit" at bounding box center [898, 210] width 88 height 18
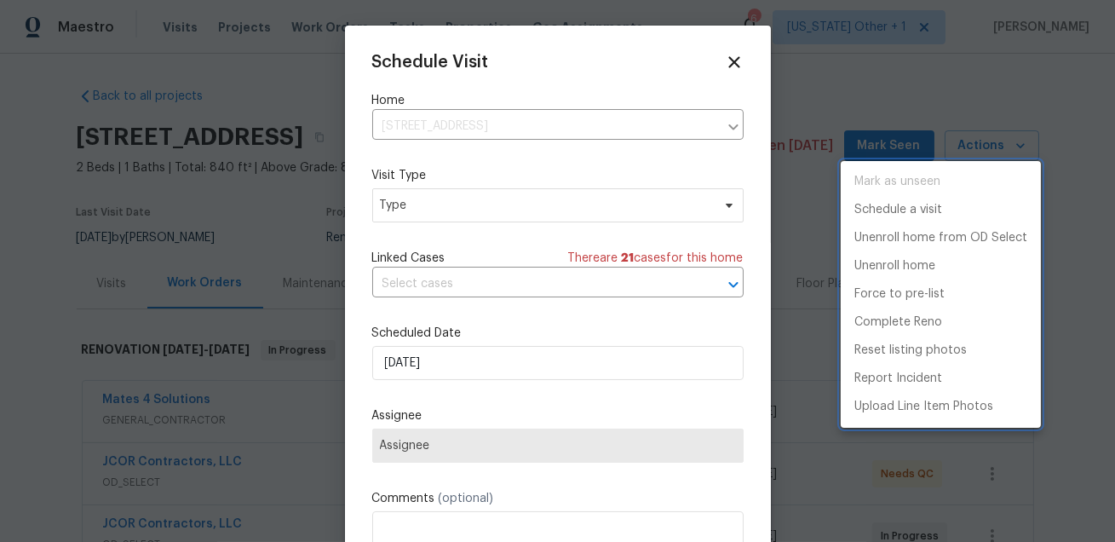
click at [539, 208] on div at bounding box center [557, 271] width 1115 height 542
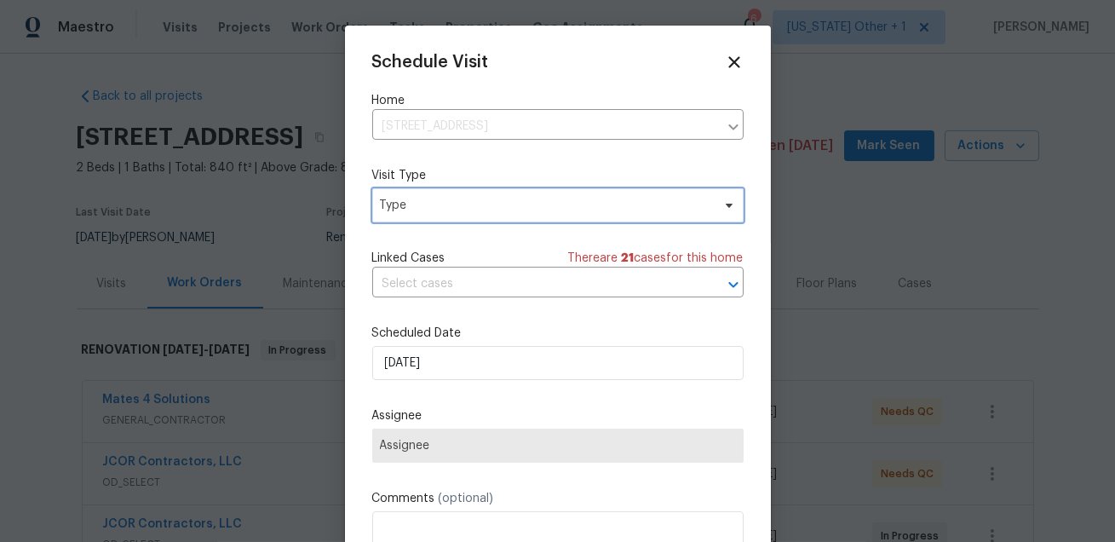
click at [539, 208] on span "Type" at bounding box center [545, 205] width 331 height 17
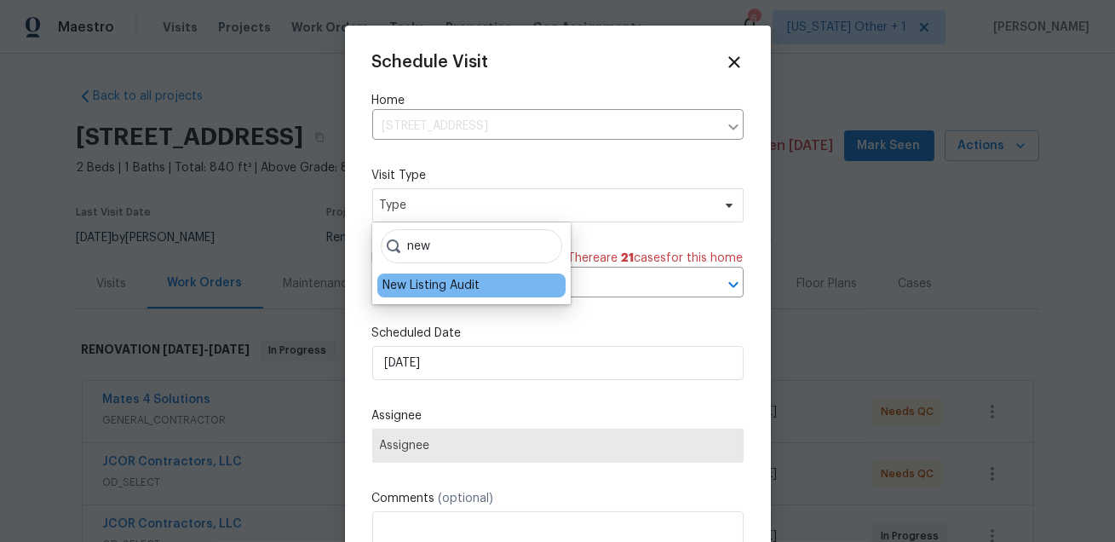
type input "new"
click at [423, 284] on div "New Listing Audit" at bounding box center [430, 285] width 97 height 17
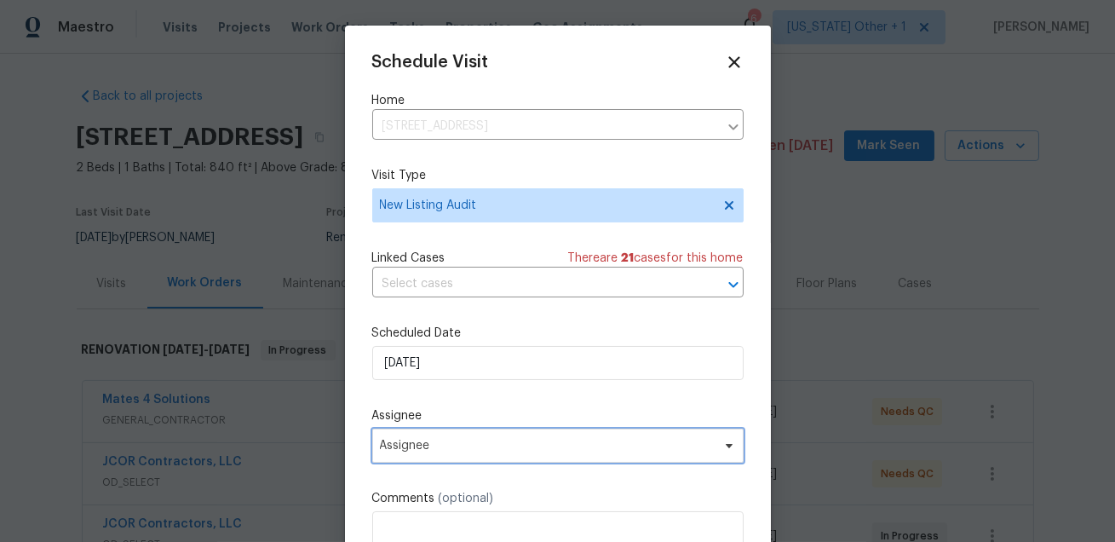
click at [439, 441] on span "Assignee" at bounding box center [547, 446] width 334 height 14
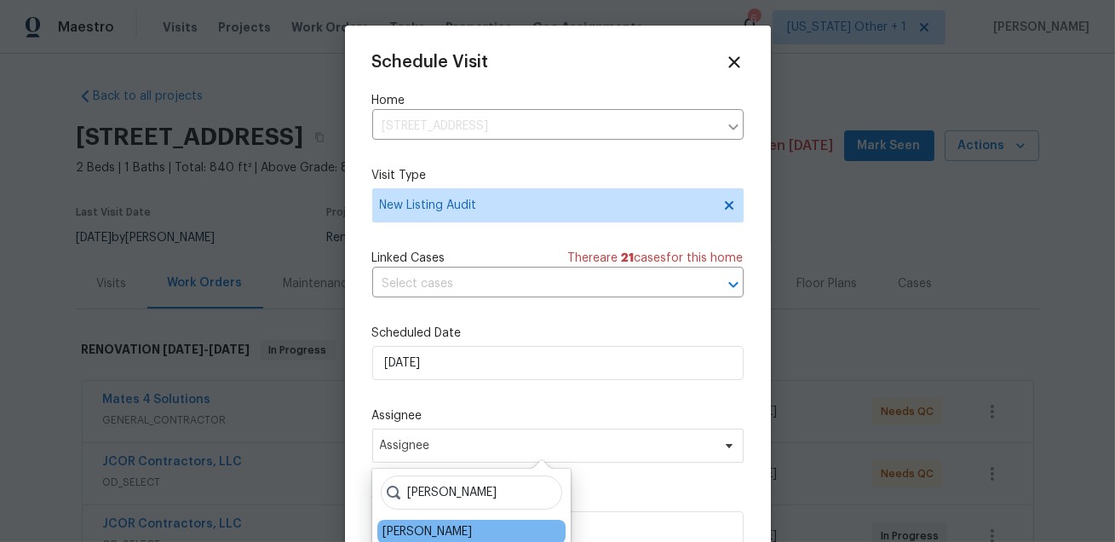
type input "[PERSON_NAME]"
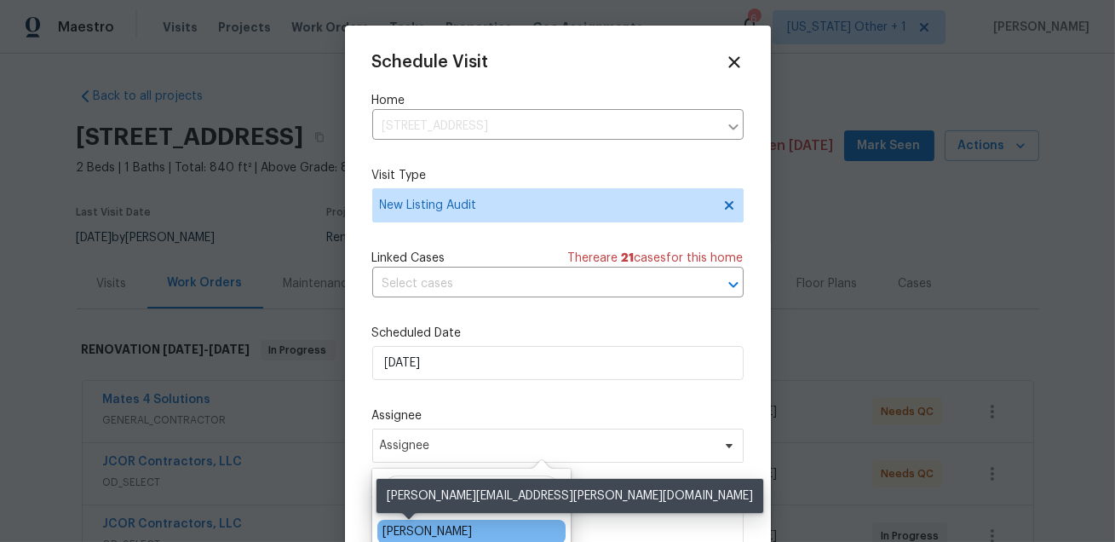
click at [400, 531] on div "[PERSON_NAME]" at bounding box center [426, 531] width 89 height 17
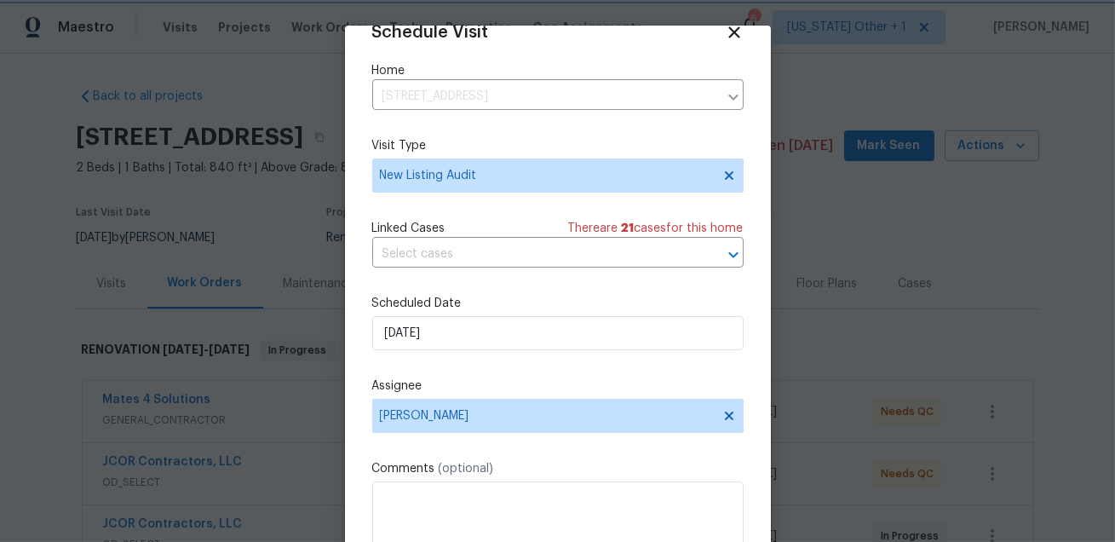
scroll to position [105, 0]
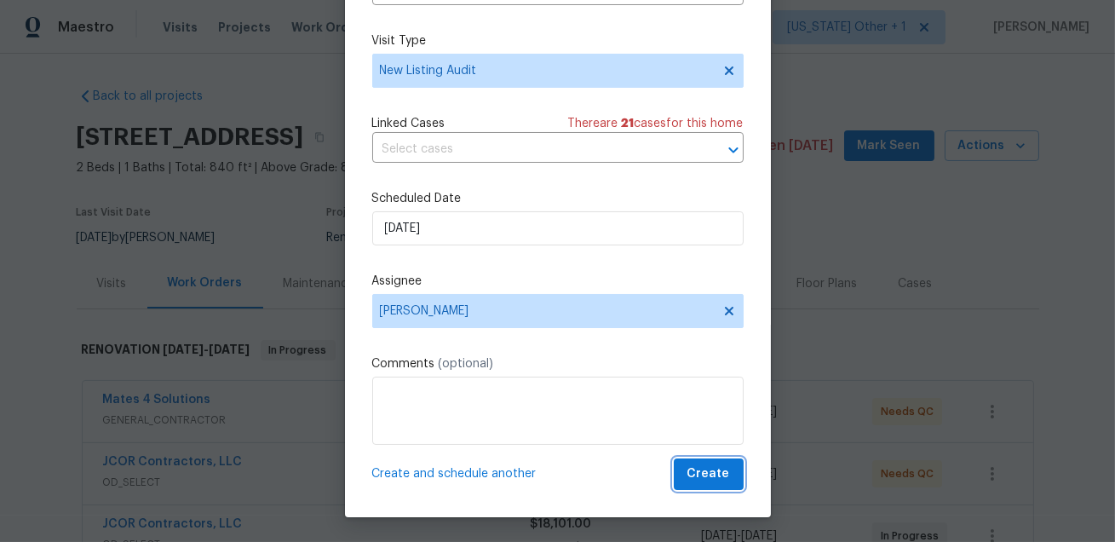
click at [697, 471] on span "Create" at bounding box center [708, 473] width 43 height 21
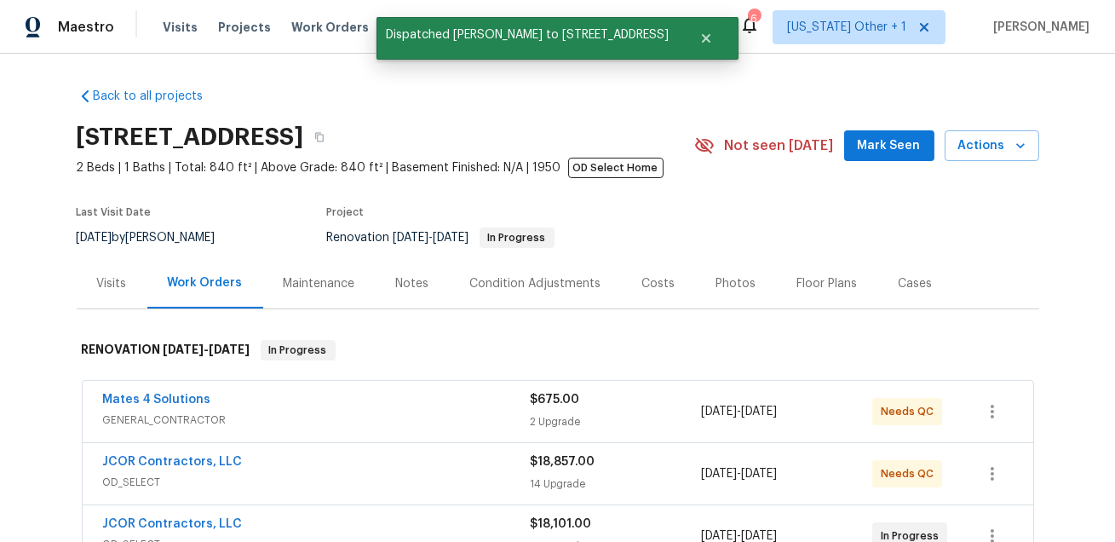
scroll to position [0, 0]
click at [691, 43] on button "Close" at bounding box center [706, 38] width 56 height 34
